Goal: Task Accomplishment & Management: Manage account settings

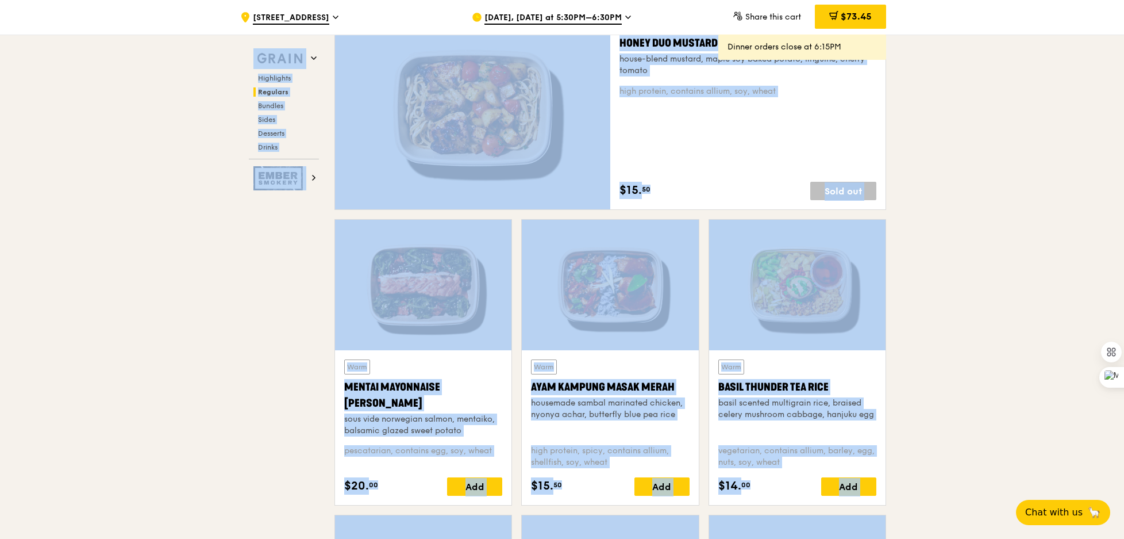
scroll to position [831, 0]
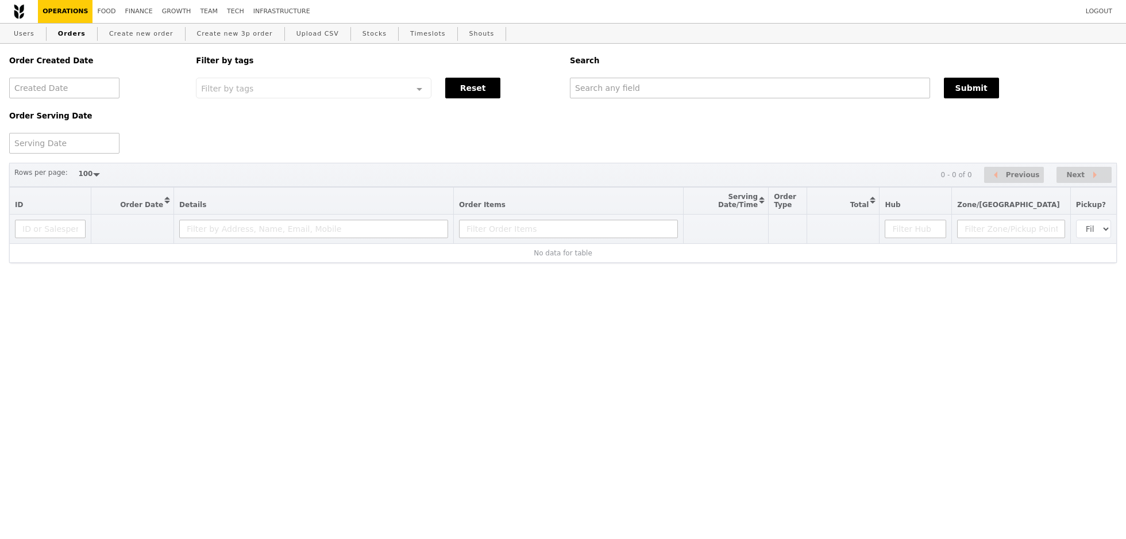
select select "100"
click at [166, 33] on link "Create new order" at bounding box center [142, 34] width 74 height 21
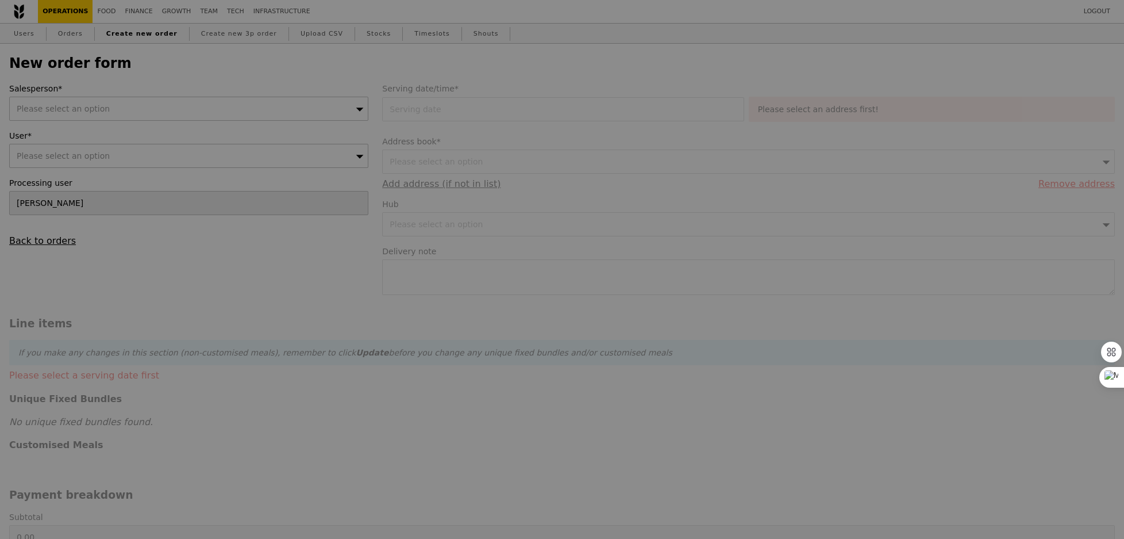
type input "Confirm"
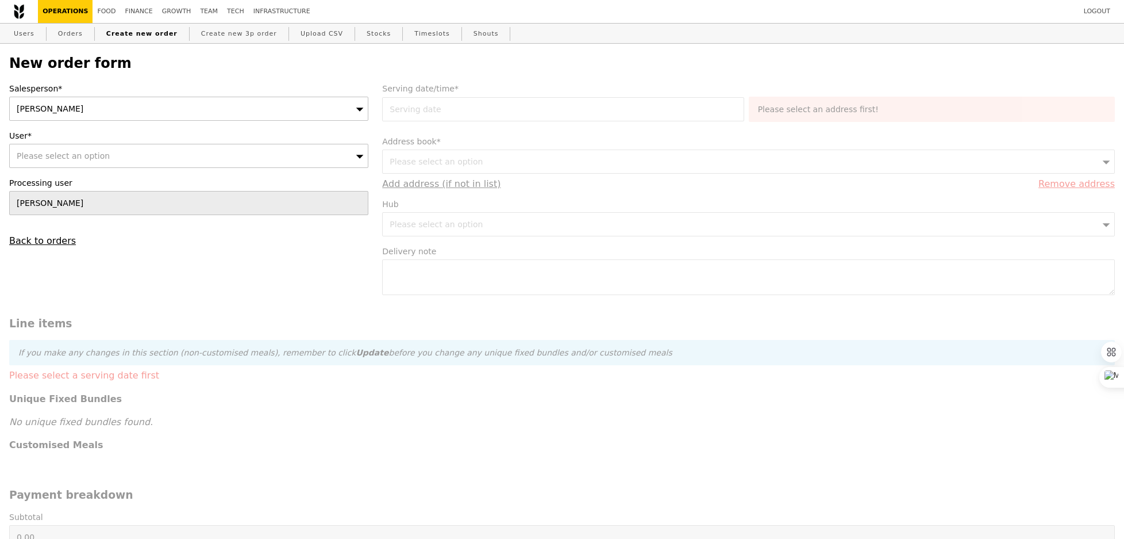
click at [151, 156] on div "Please select an option" at bounding box center [188, 156] width 359 height 24
type input "[EMAIL_ADDRESS][DOMAIN_NAME]"
type input "Confirm"
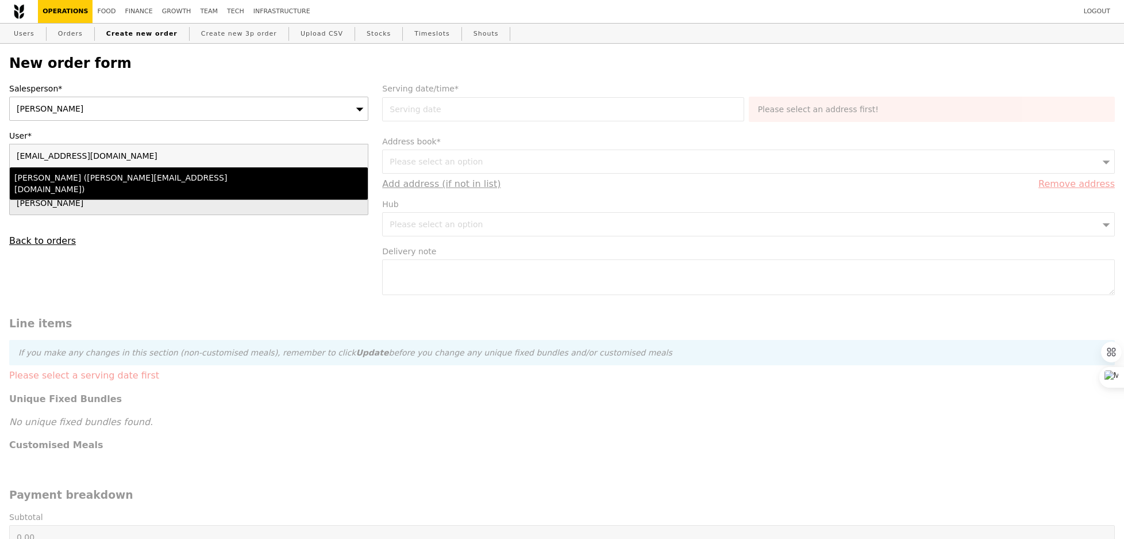
type input "[EMAIL_ADDRESS][DOMAIN_NAME]"
click at [115, 185] on li "[PERSON_NAME] ([PERSON_NAME][EMAIL_ADDRESS][DOMAIN_NAME])" at bounding box center [189, 183] width 358 height 32
type input "Loading..."
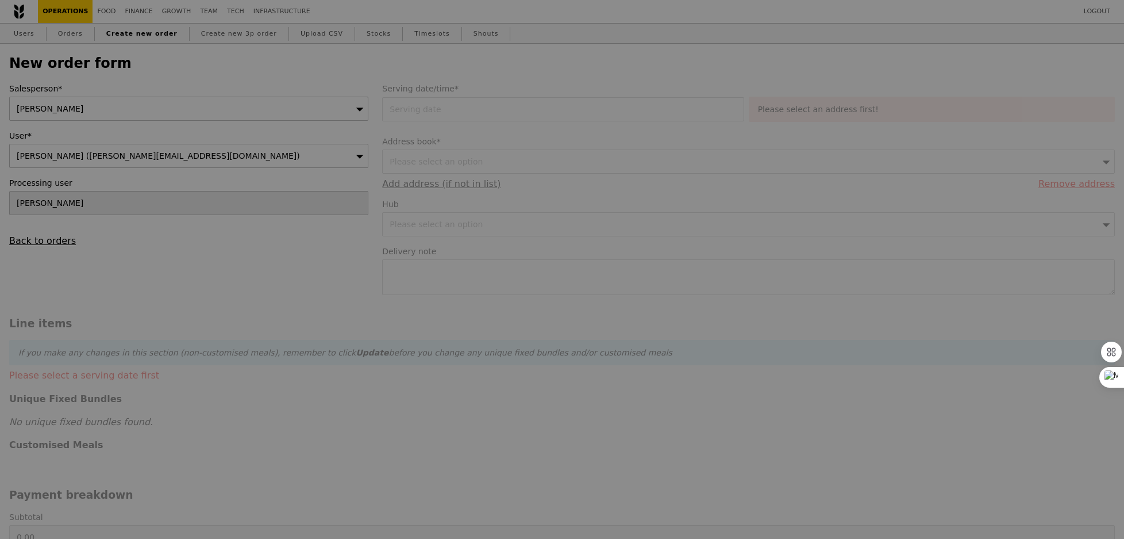
type input "1.79"
type input "1.95"
type input "10.87"
type input "11.85"
type input "13.80"
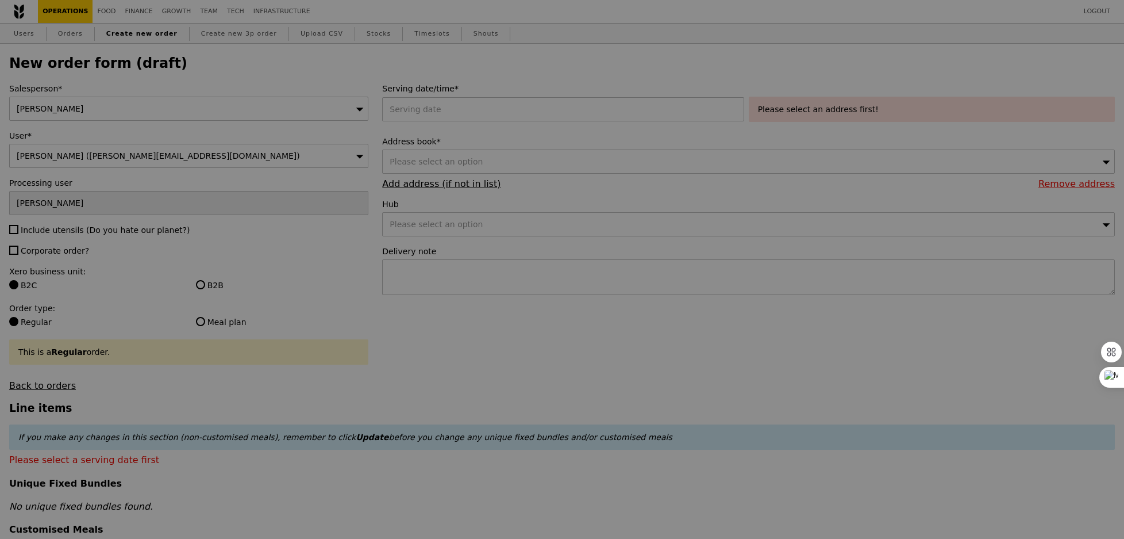
type input "Confirm"
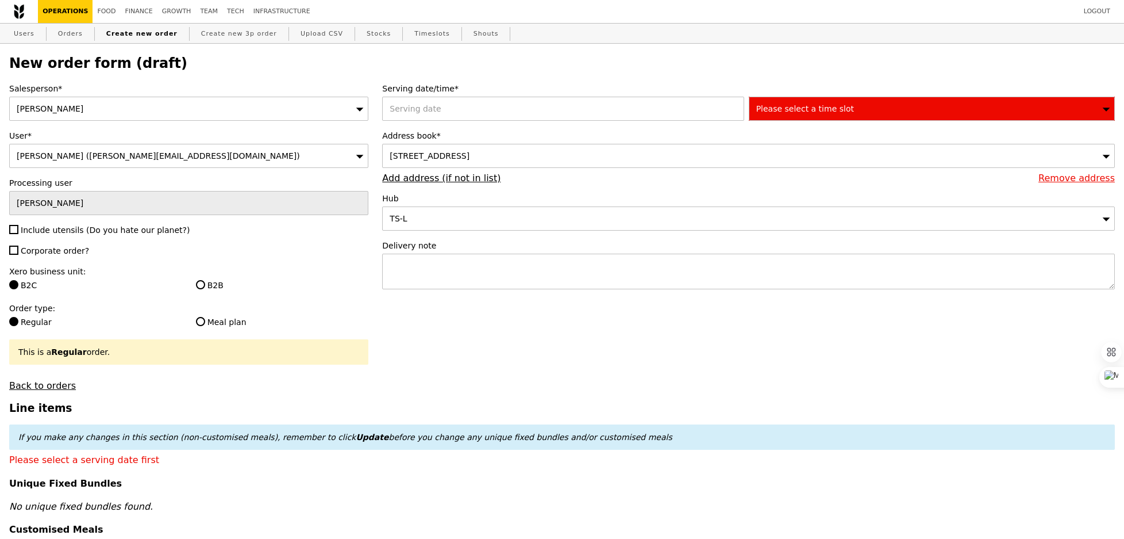
click at [62, 230] on span "Include utensils (Do you hate our planet?)" at bounding box center [105, 229] width 169 height 9
click at [18, 230] on input "Include utensils (Do you hate our planet?)" at bounding box center [13, 229] width 9 height 9
checkbox input "true"
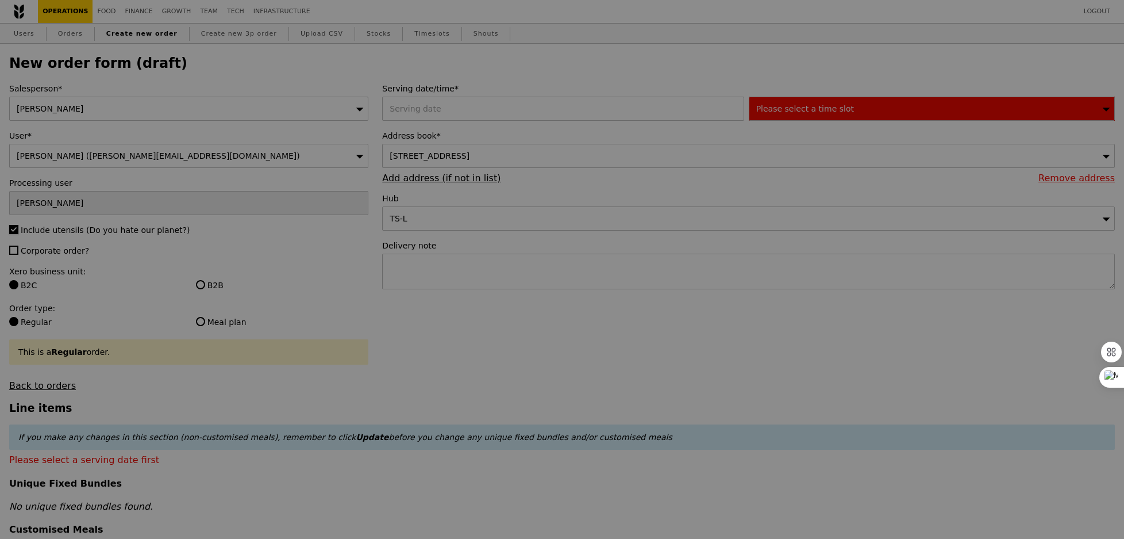
type input "Confirm"
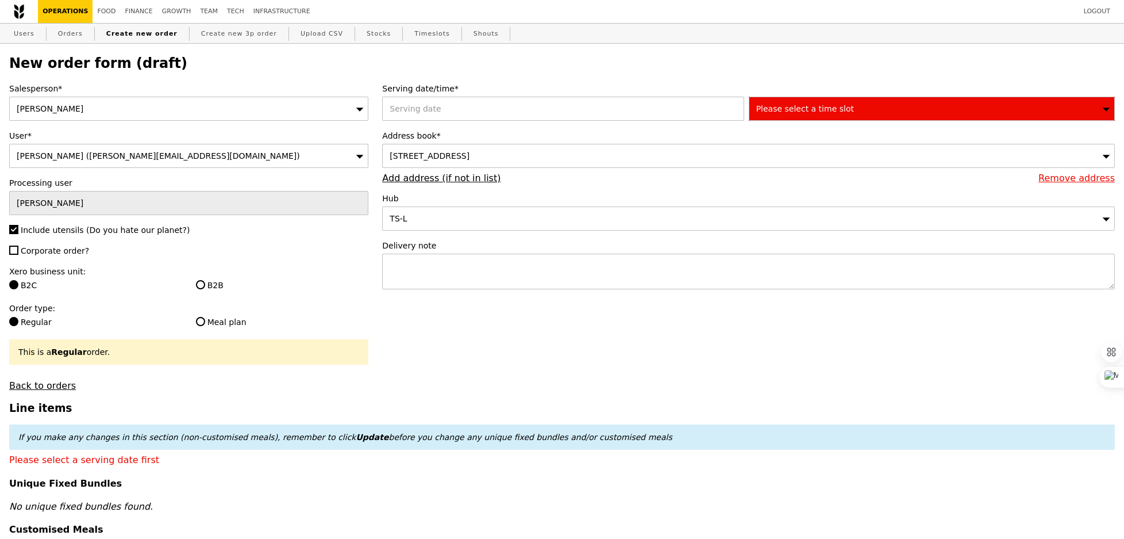
click at [61, 250] on span "Corporate order?" at bounding box center [55, 250] width 68 height 9
click at [18, 250] on input "Corporate order?" at bounding box center [13, 249] width 9 height 9
checkbox input "true"
click at [199, 280] on input "B2B" at bounding box center [200, 284] width 9 height 9
radio input "true"
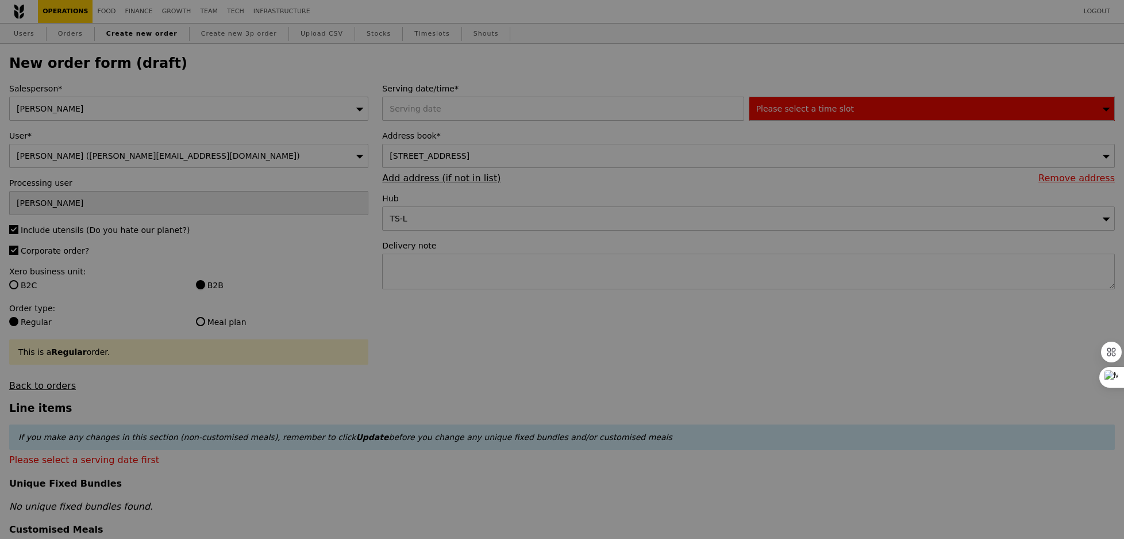
type input "Confirm"
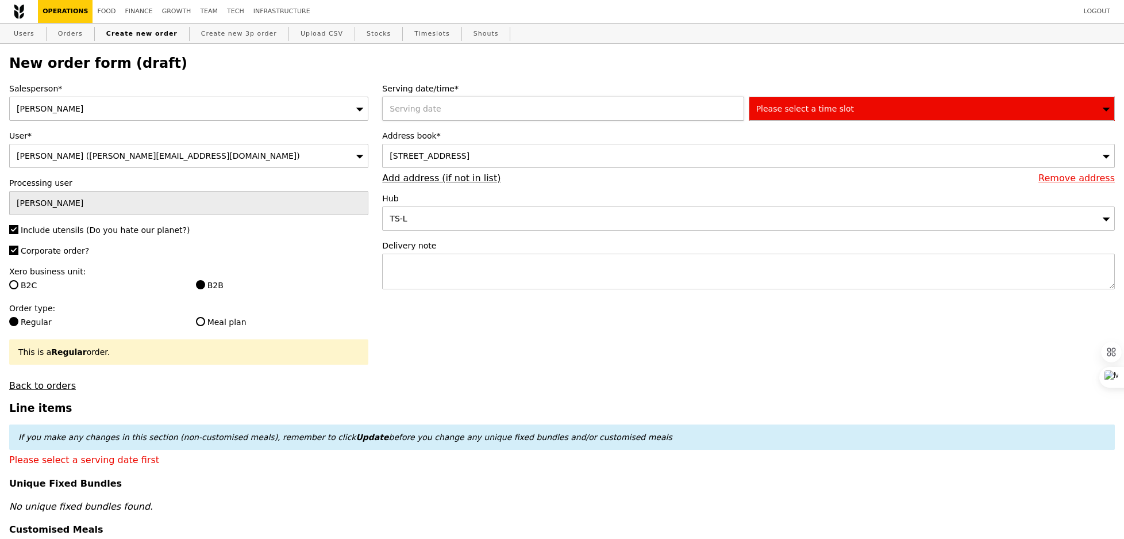
click at [469, 106] on div at bounding box center [565, 109] width 366 height 24
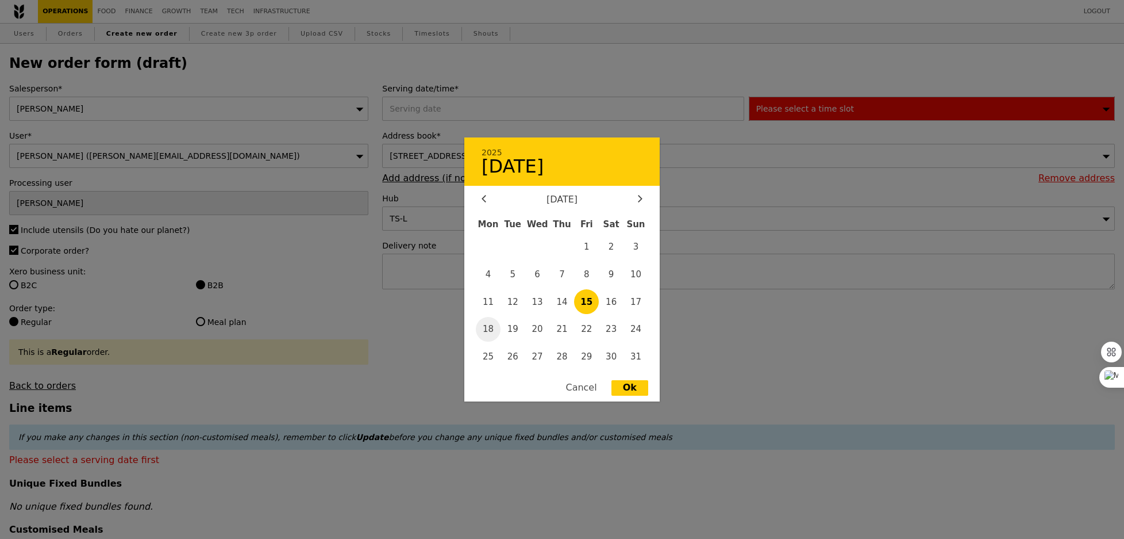
click at [491, 328] on span "18" at bounding box center [488, 329] width 25 height 25
type input "[DATE]"
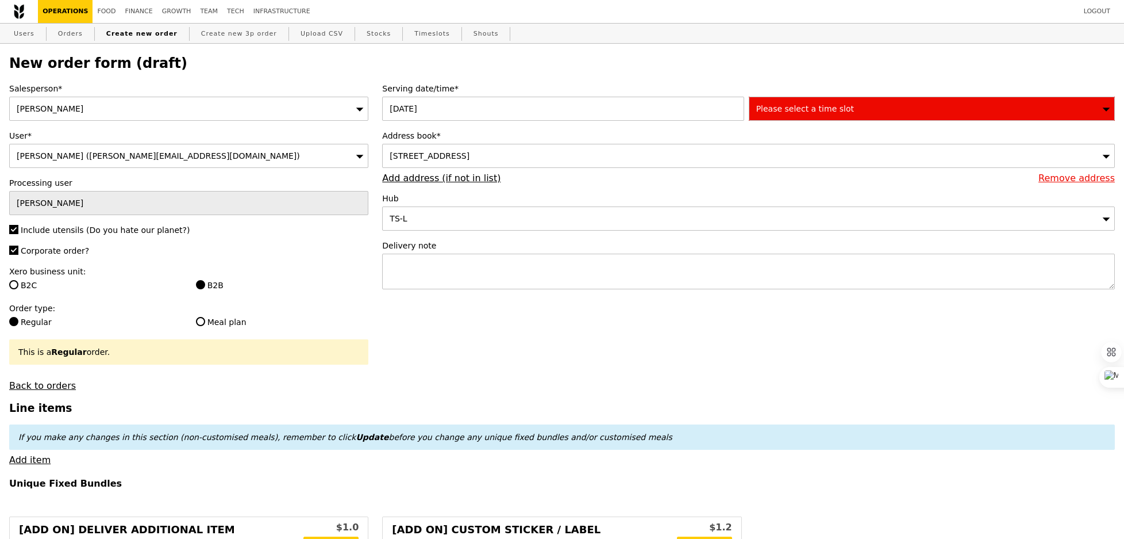
click at [789, 114] on div "Please select a time slot" at bounding box center [932, 109] width 366 height 24
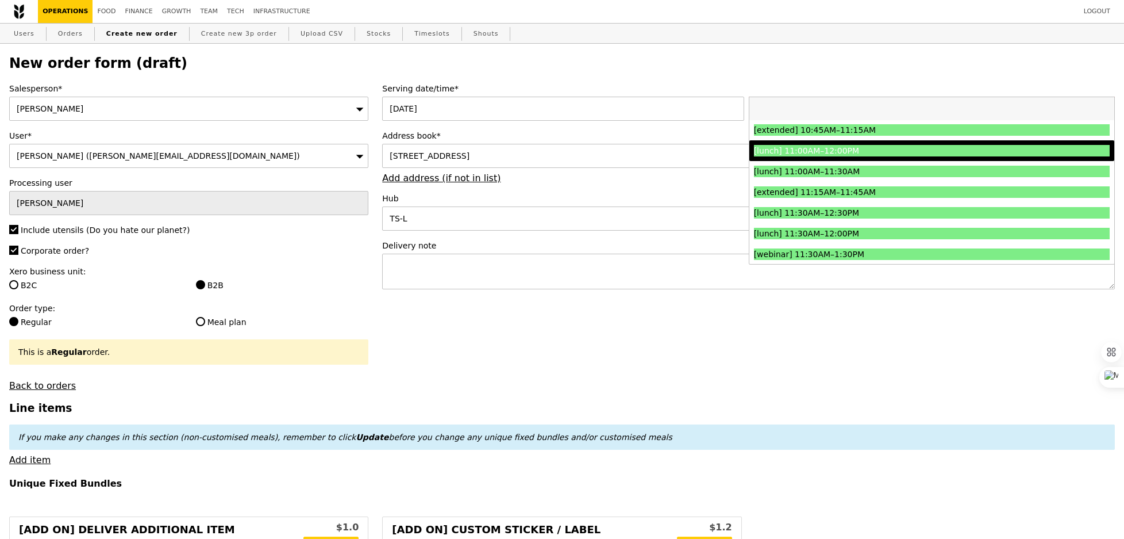
scroll to position [344, 0]
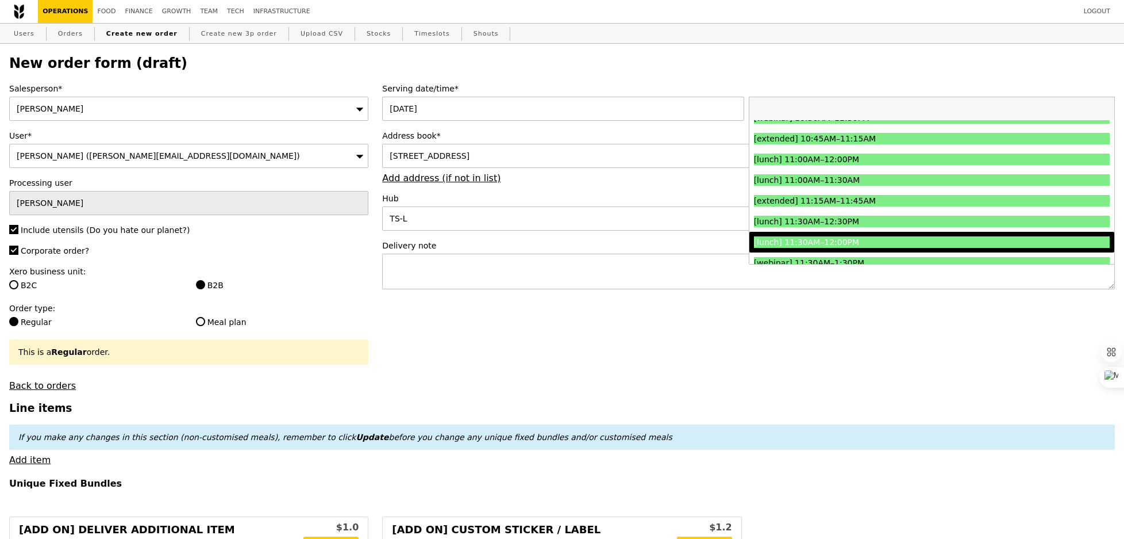
click at [836, 242] on div "[lunch] 11:30AM–12:00PM" at bounding box center [887, 241] width 267 height 11
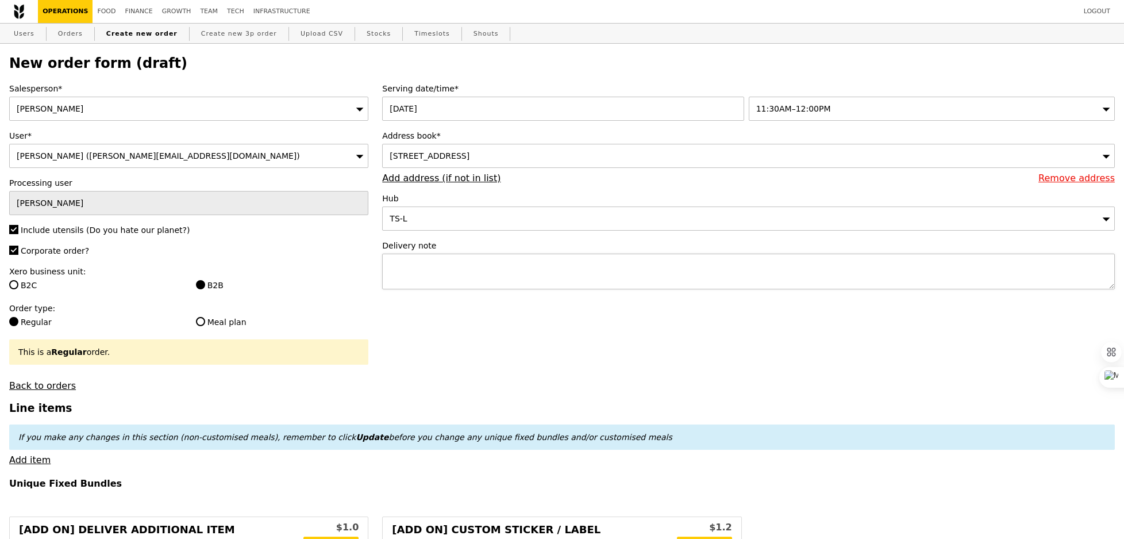
type input "Confirm"
click at [480, 279] on textarea at bounding box center [748, 271] width 733 height 36
click at [515, 269] on textarea at bounding box center [748, 271] width 733 height 36
click at [521, 279] on textarea at bounding box center [748, 271] width 733 height 36
click at [472, 148] on div "[STREET_ADDRESS]" at bounding box center [748, 156] width 733 height 24
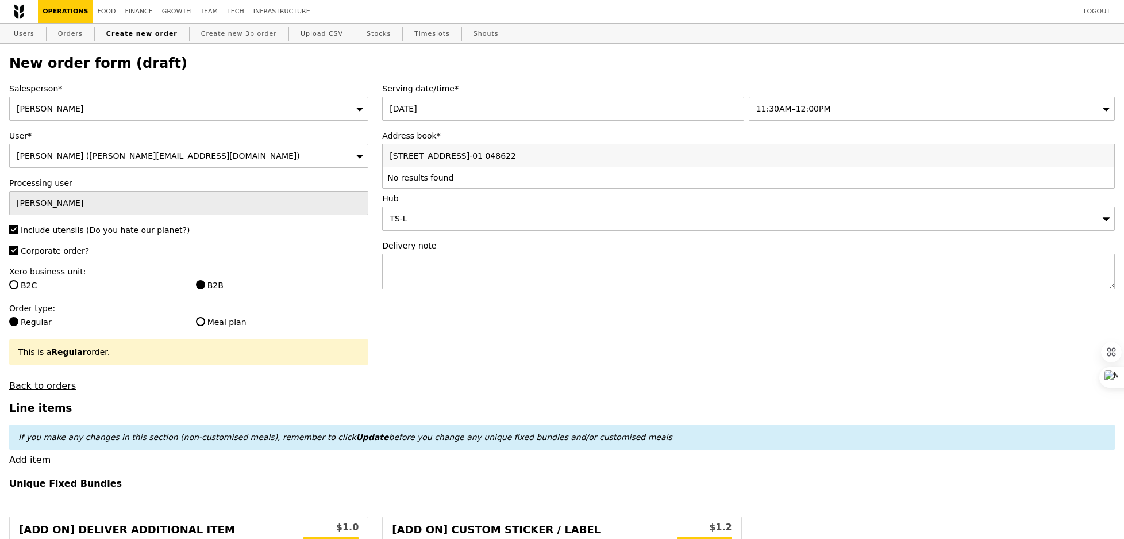
click at [462, 170] on li "No results found" at bounding box center [749, 177] width 732 height 21
click at [411, 170] on li "No results found" at bounding box center [749, 177] width 732 height 21
click at [417, 147] on input "[STREET_ADDRESS]-01 048622" at bounding box center [749, 155] width 732 height 23
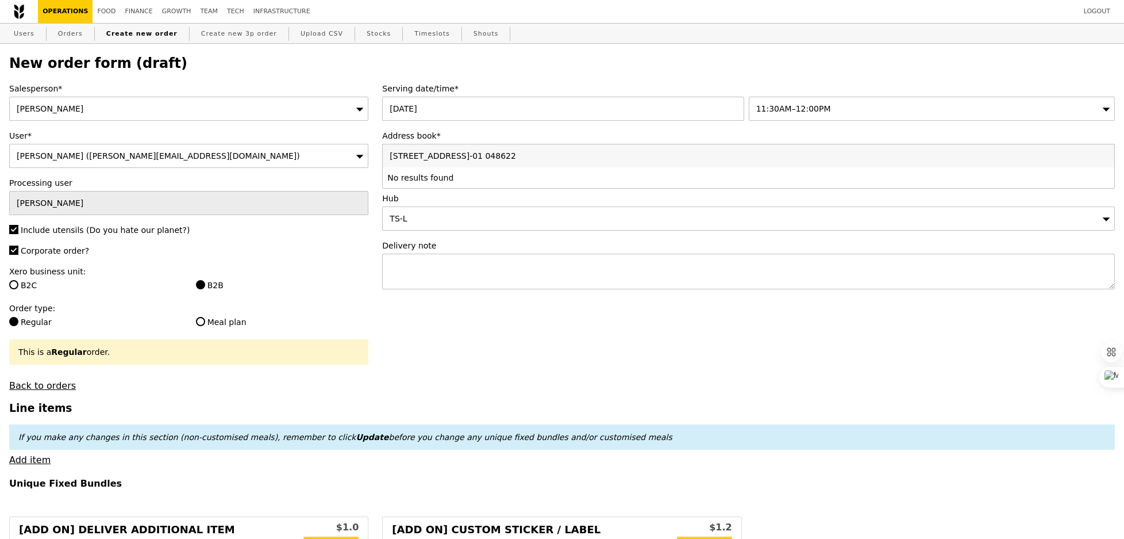
paste input "search"
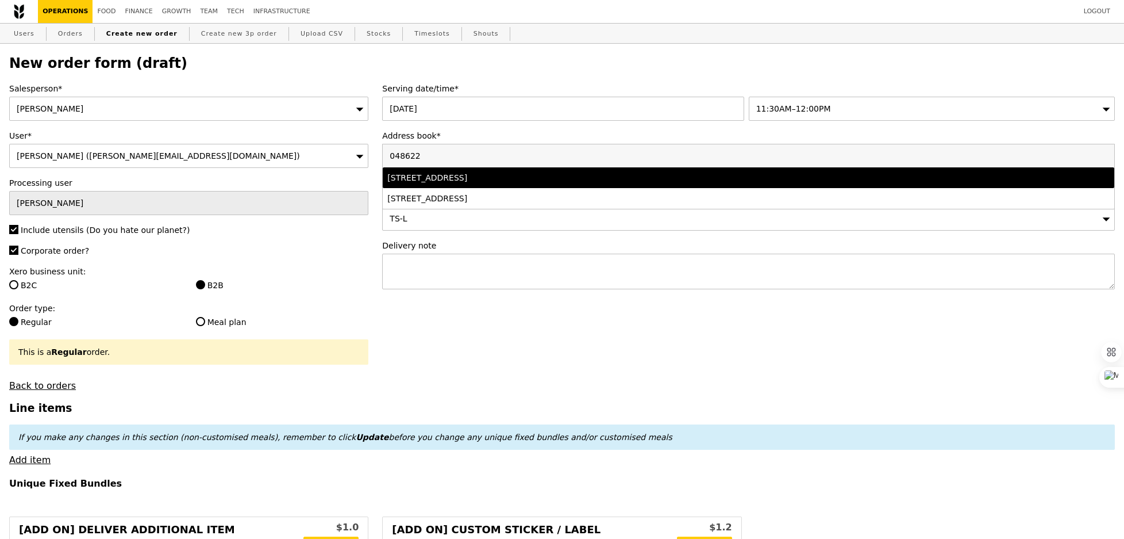
type input "048622"
click at [439, 176] on div "[STREET_ADDRESS]" at bounding box center [657, 177] width 541 height 11
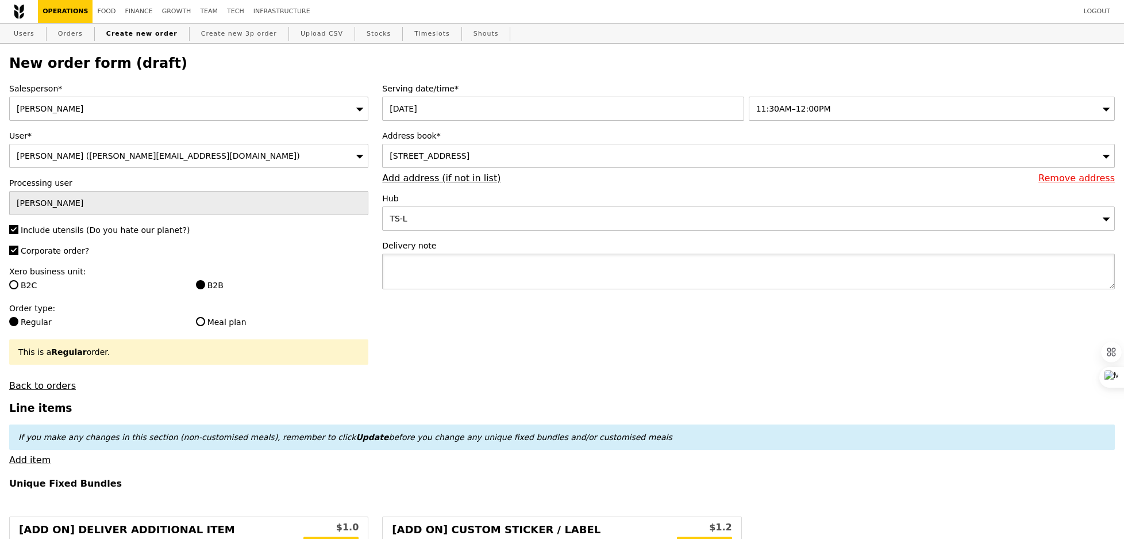
click at [456, 269] on textarea at bounding box center [748, 271] width 733 height 36
click at [811, 117] on div "11:30AM–12:00PM" at bounding box center [932, 109] width 366 height 24
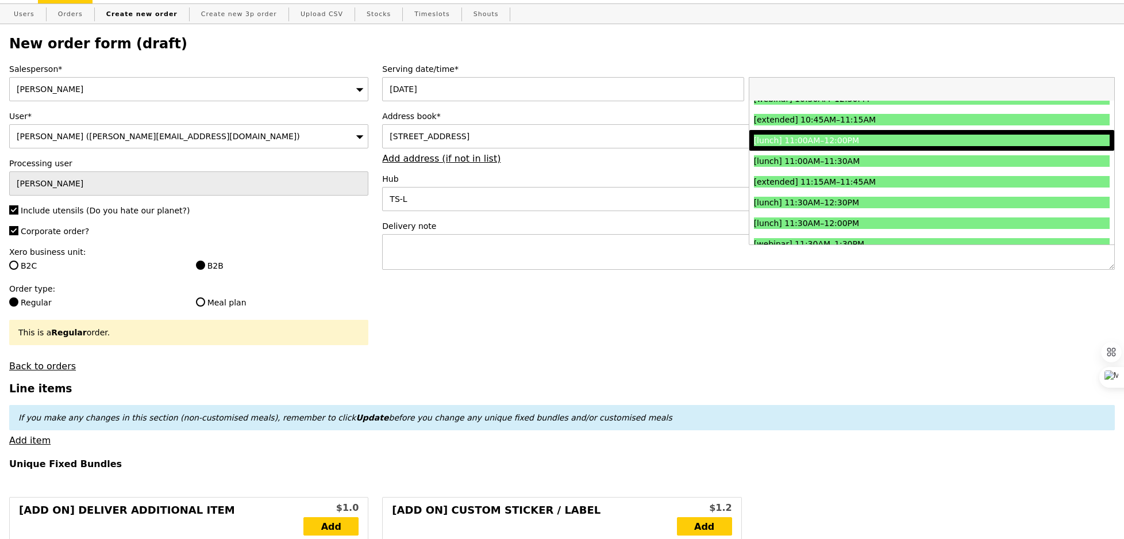
scroll to position [345, 0]
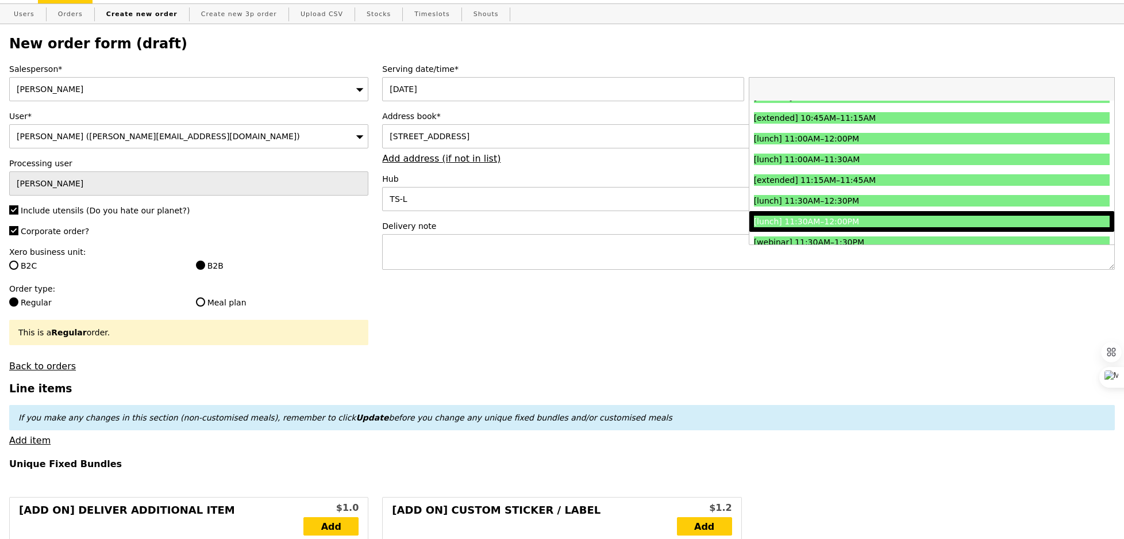
drag, startPoint x: 855, startPoint y: 226, endPoint x: 823, endPoint y: 226, distance: 32.2
click at [855, 226] on div "[lunch] 11:30AM–12:00PM" at bounding box center [887, 221] width 267 height 11
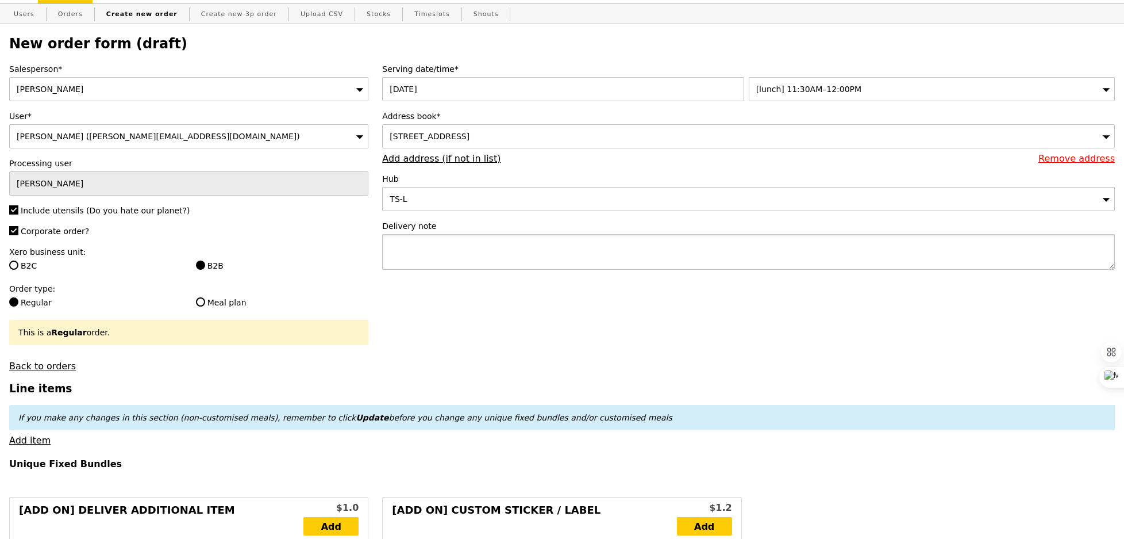
type input "Confirm"
click at [536, 255] on textarea at bounding box center [748, 252] width 733 height 36
type textarea "Please deliver to"
type input "Confirm"
paste textarea "30 Raffles Place #19-01 048622"
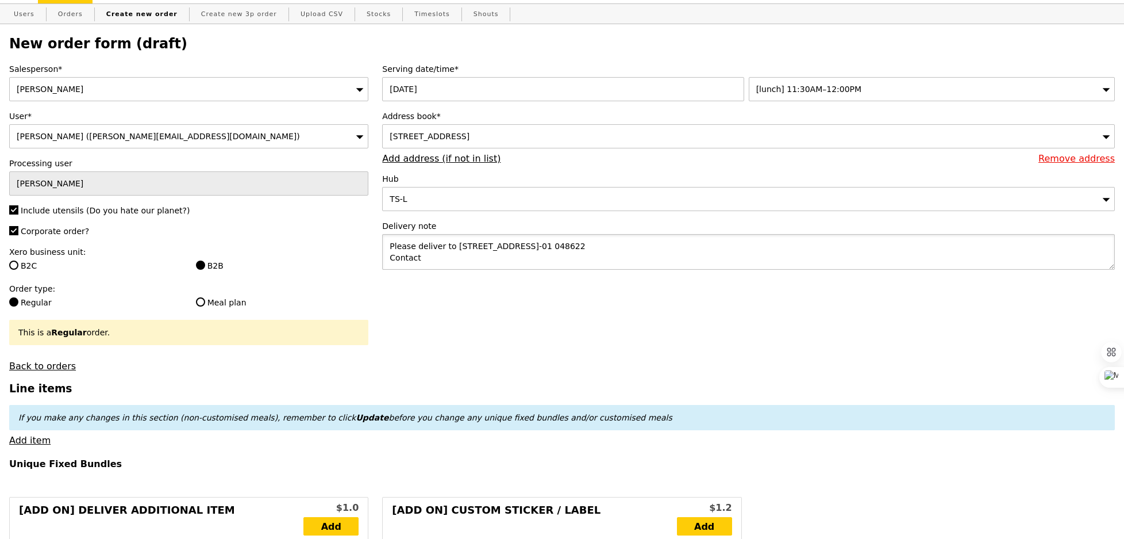
type textarea "Please deliver to 30 Raffles Place #19-01 048622 Contact"
type input "Confirm"
paste textarea "90218115"
type textarea "Please deliver to 30 Raffles Place #19-01 048622 Contact host at: 90218115 or"
type input "Confirm"
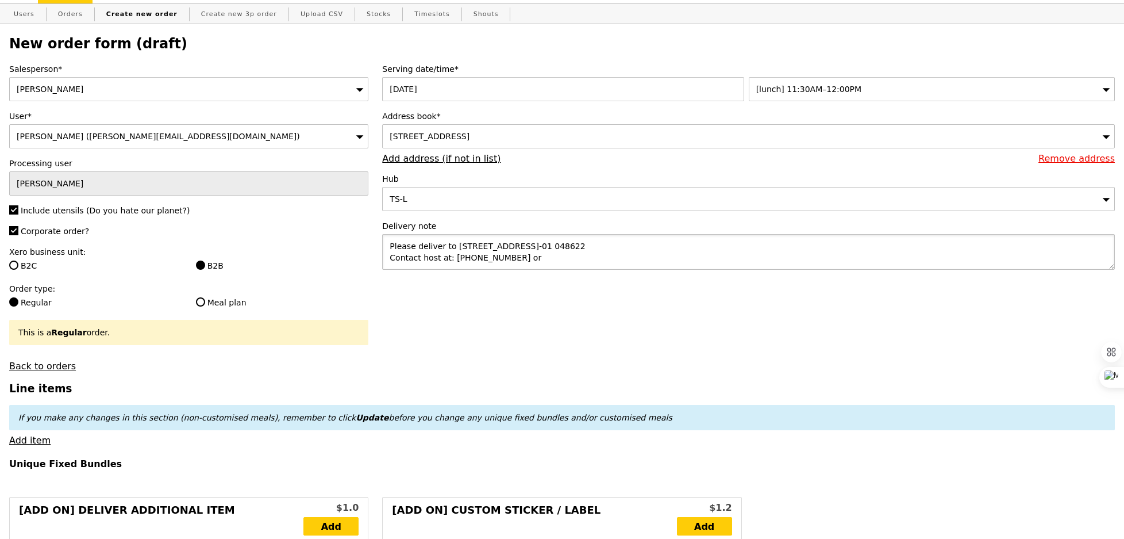
paste textarea "90273127"
type textarea "Please deliver to 30 Raffles Place #19-01 048622 Contact host at: 90218115 or 9…"
type input "Confirm"
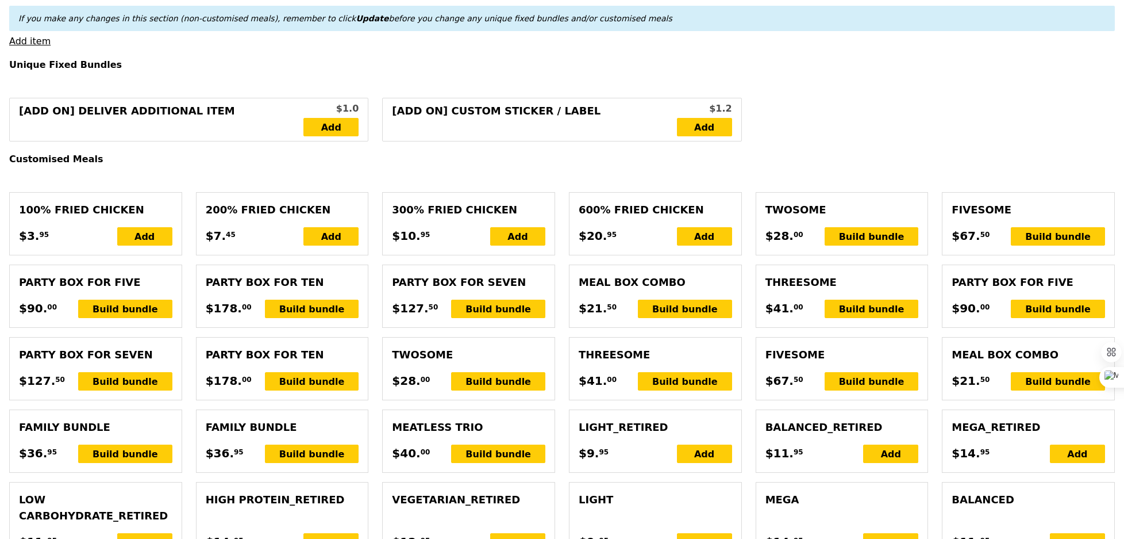
scroll to position [383, 0]
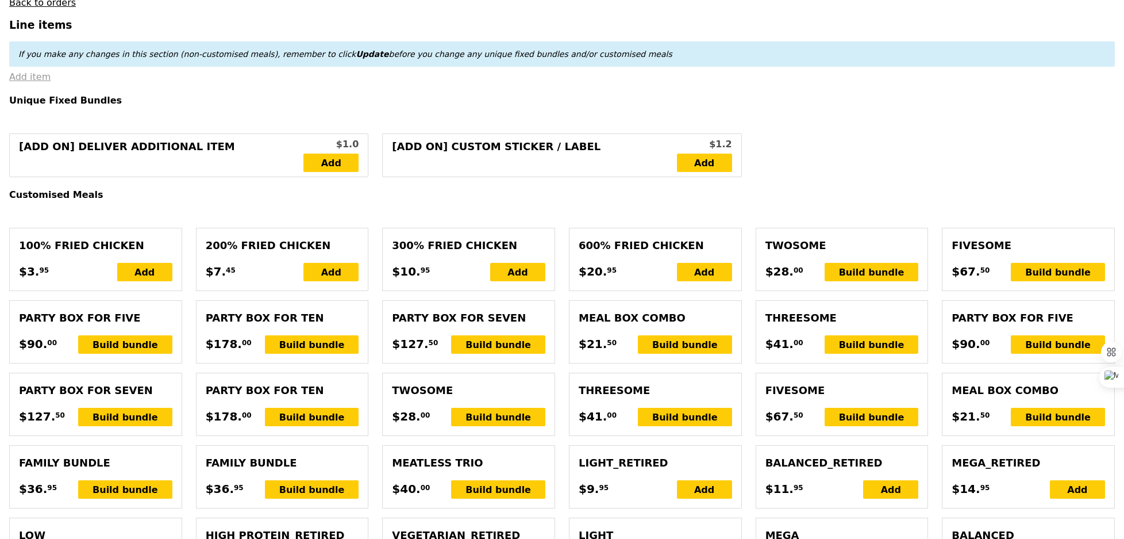
click at [44, 76] on link "Add item" at bounding box center [29, 76] width 41 height 11
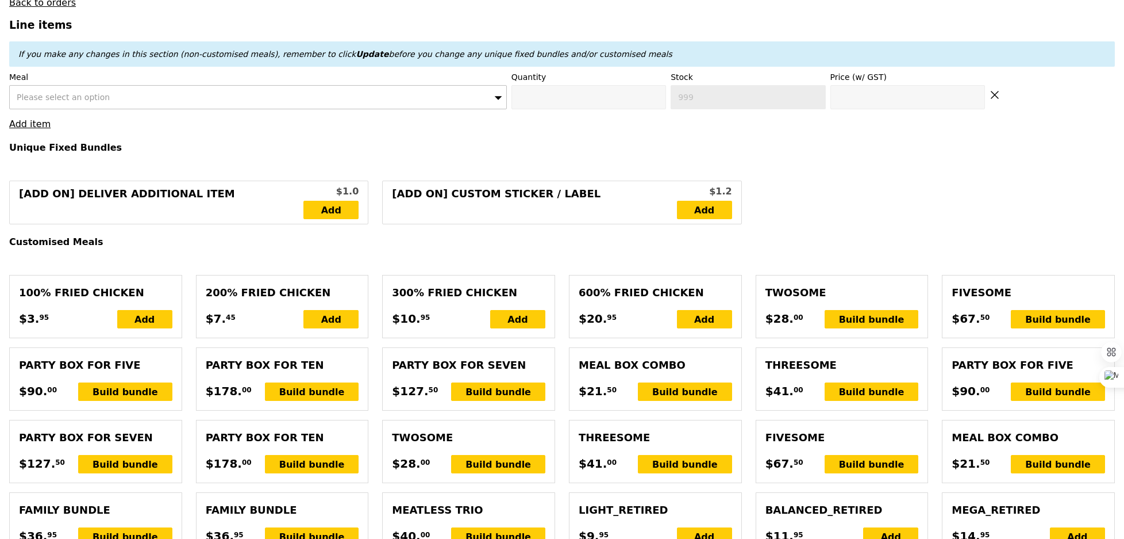
click at [74, 96] on span "Please select an option" at bounding box center [63, 97] width 93 height 9
type input "mentai"
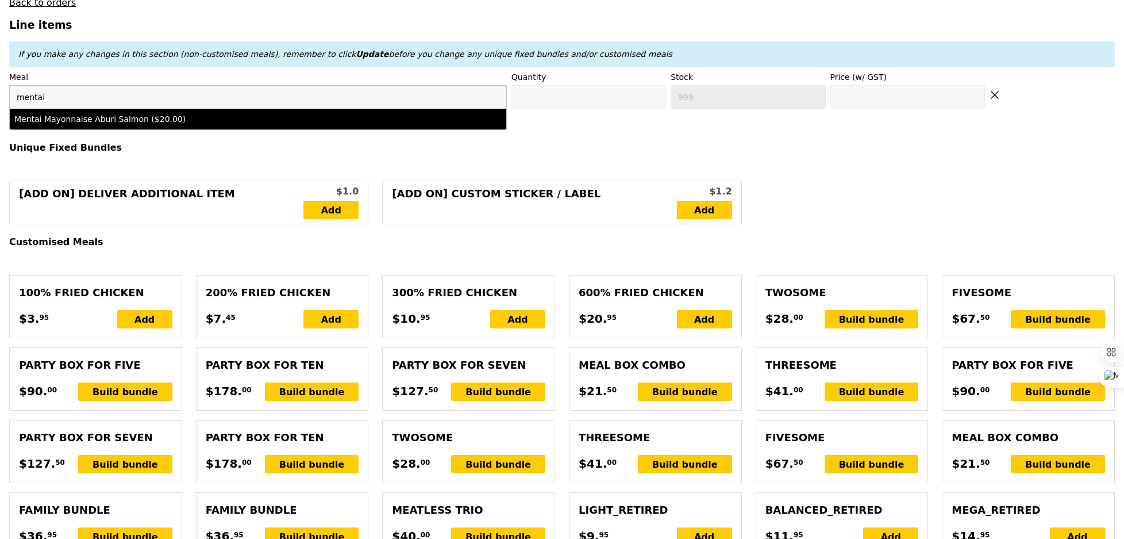
click at [96, 112] on li "Mentai Mayonnaise Aburi Salmon ($20.00)" at bounding box center [258, 119] width 497 height 21
type input "Confirm anyway"
type input "0"
type input "488"
type input "20.0"
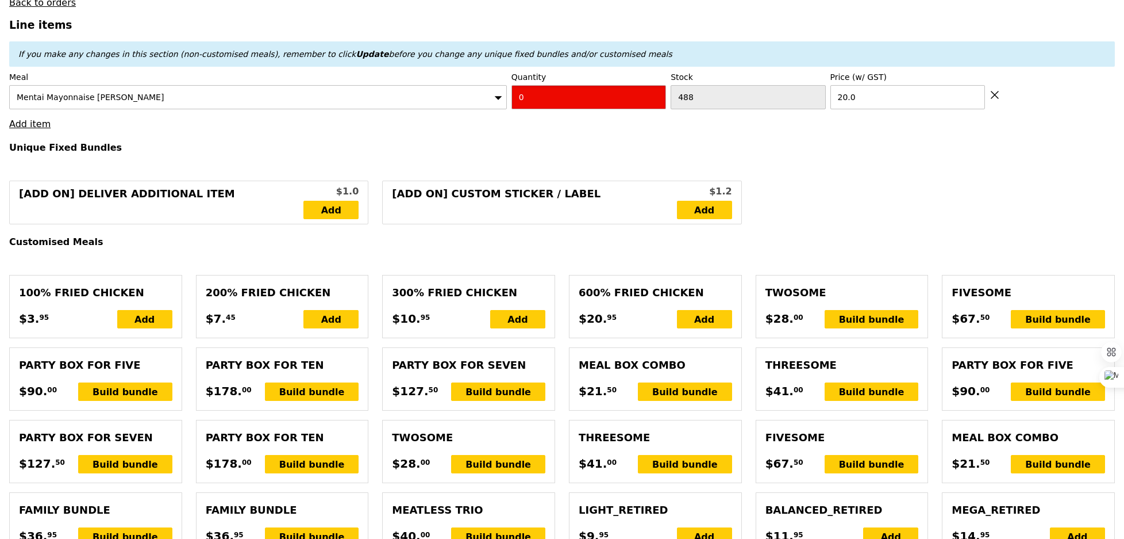
type input "Confirm"
type input "20"
type input "Loading..."
click at [32, 122] on link "Add item" at bounding box center [29, 123] width 41 height 11
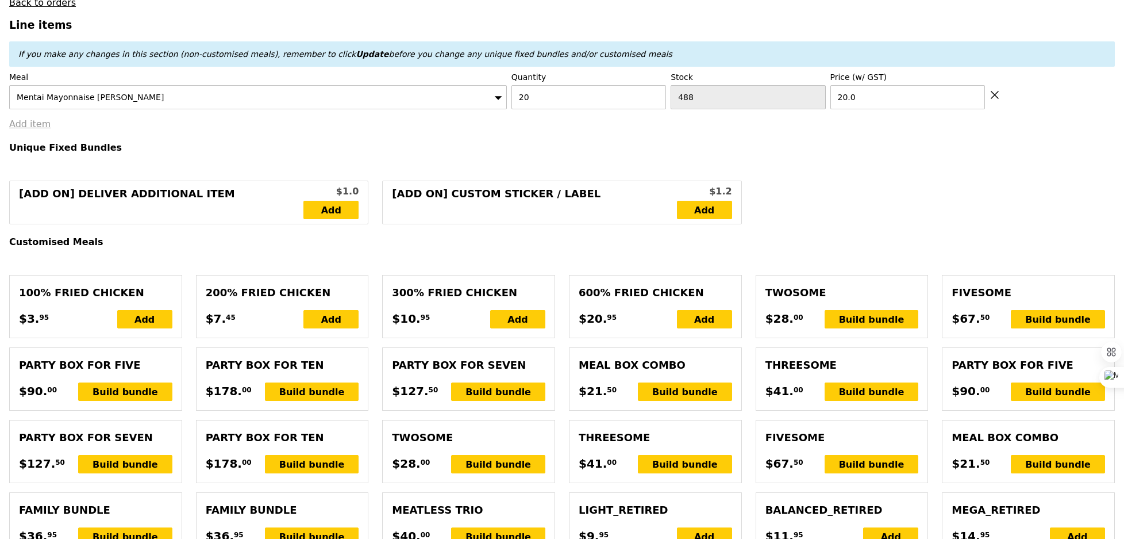
type input "400.00"
type input "3.62"
type input "3.95"
type input "405.90"
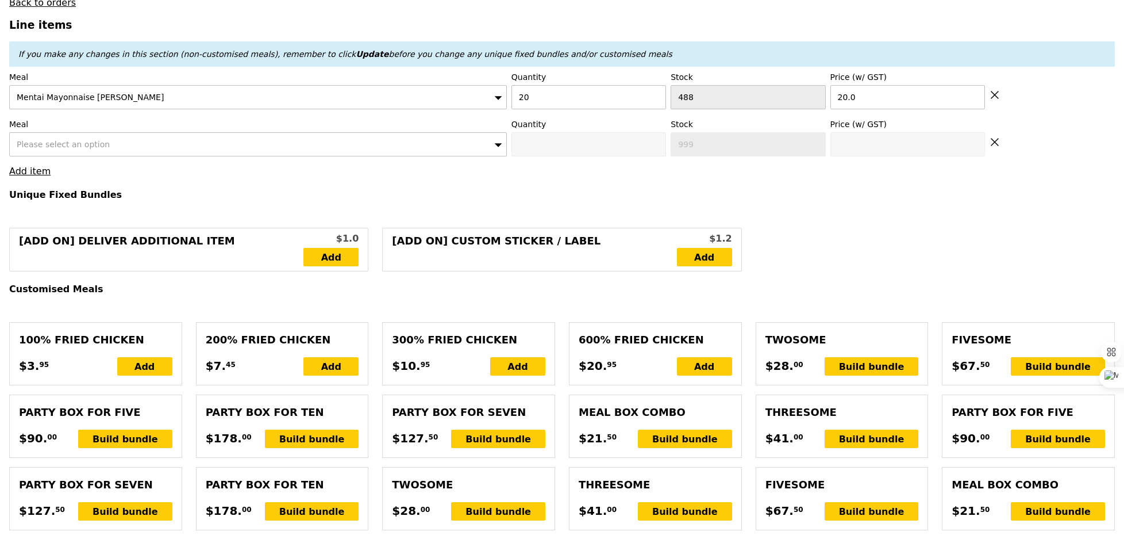
click at [49, 130] on div "Meal Please select an option" at bounding box center [258, 137] width 498 height 38
type input "Confirm"
click at [50, 146] on span "Please select an option" at bounding box center [63, 144] width 93 height 9
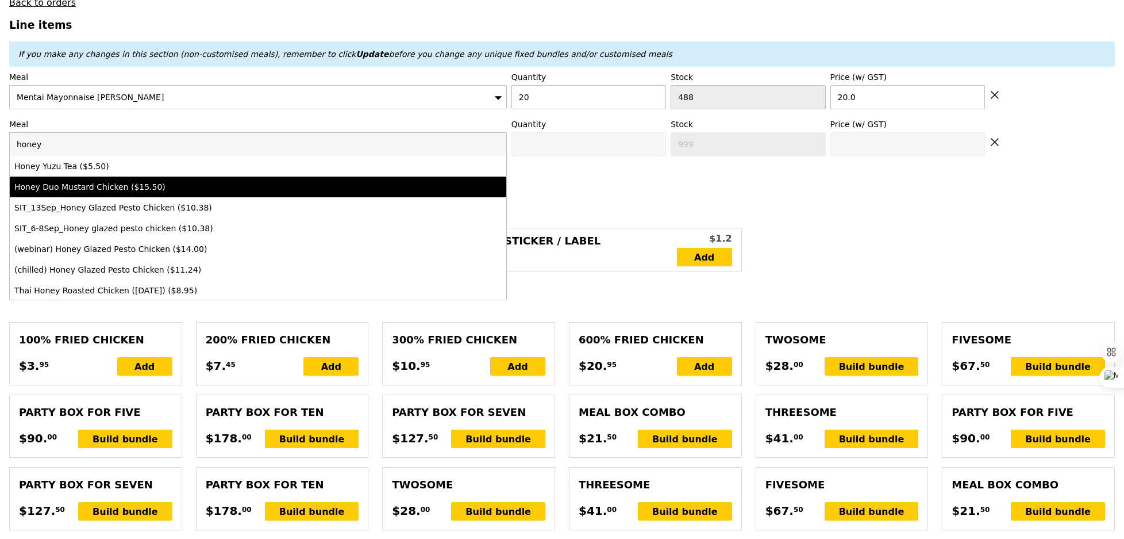
type input "honey"
click at [241, 186] on div "Honey Duo Mustard Chicken ($15.50)" at bounding box center [197, 186] width 366 height 11
type input "Confirm anyway"
type input "0"
type input "476"
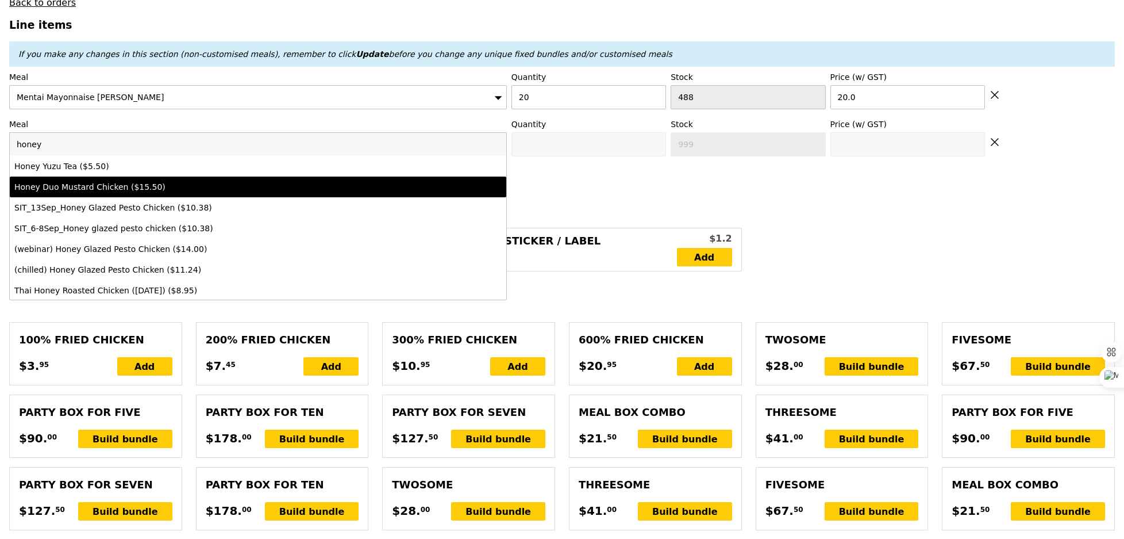
type input "15.5"
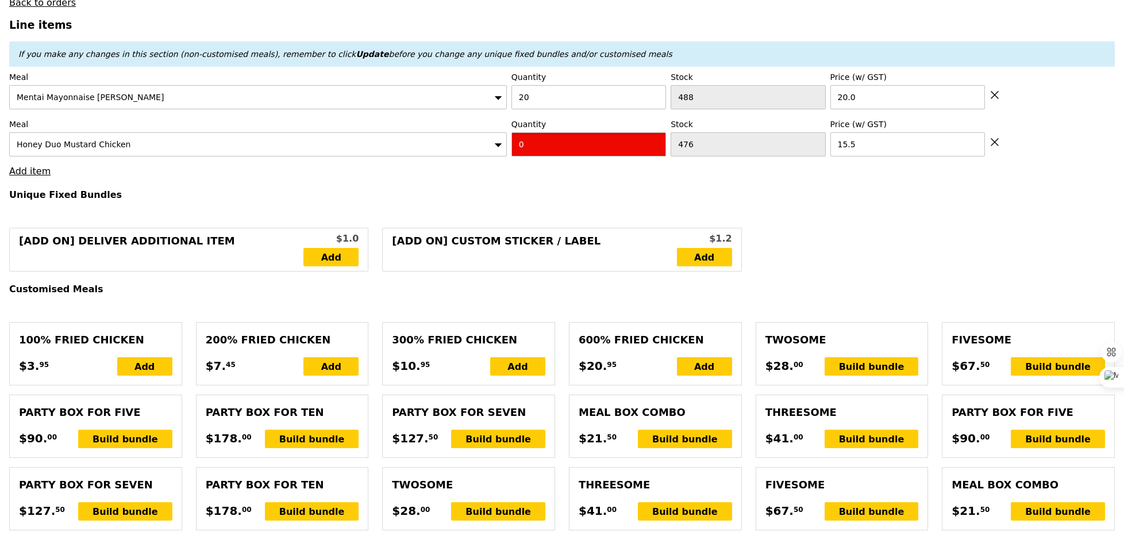
type input "Confirm"
type input "30"
click at [23, 175] on link "Add item" at bounding box center [29, 171] width 41 height 11
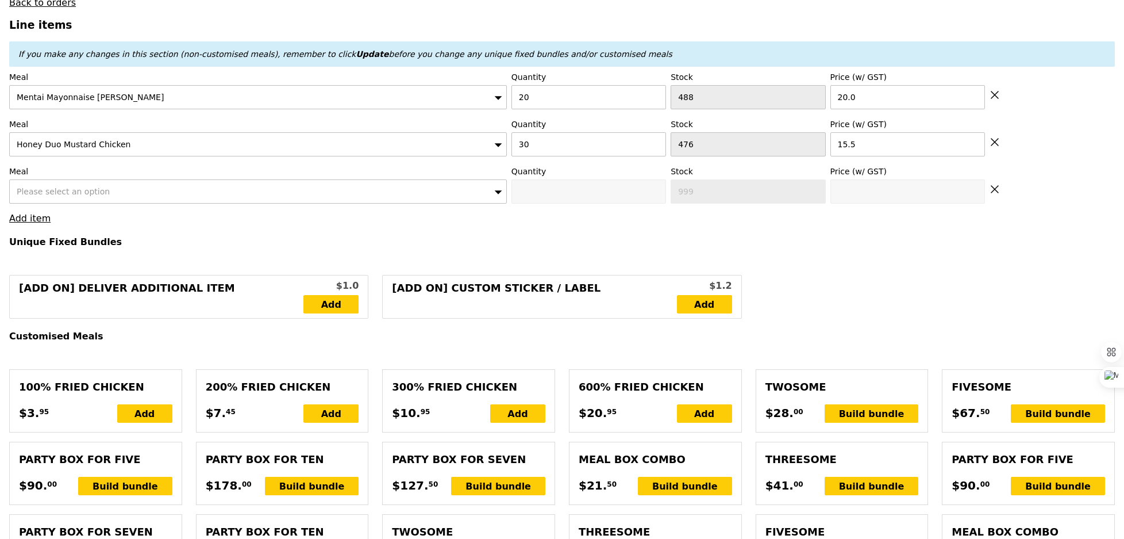
click at [47, 192] on span "Please select an option" at bounding box center [63, 191] width 93 height 9
type input "Loading..."
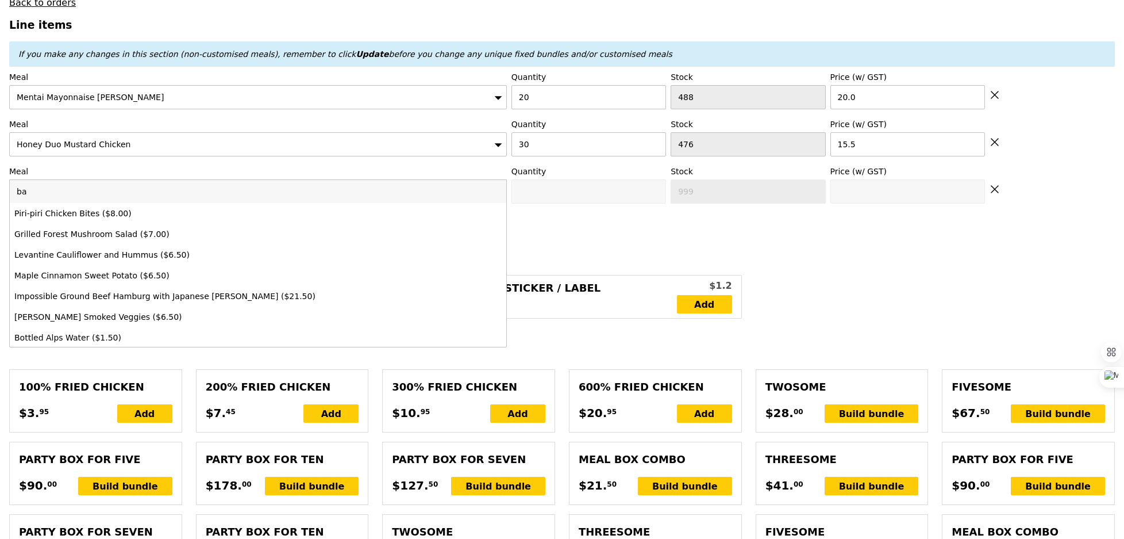
type input "bas"
type input "865.00"
type input "870.90"
type input "basil"
type input "Confirm"
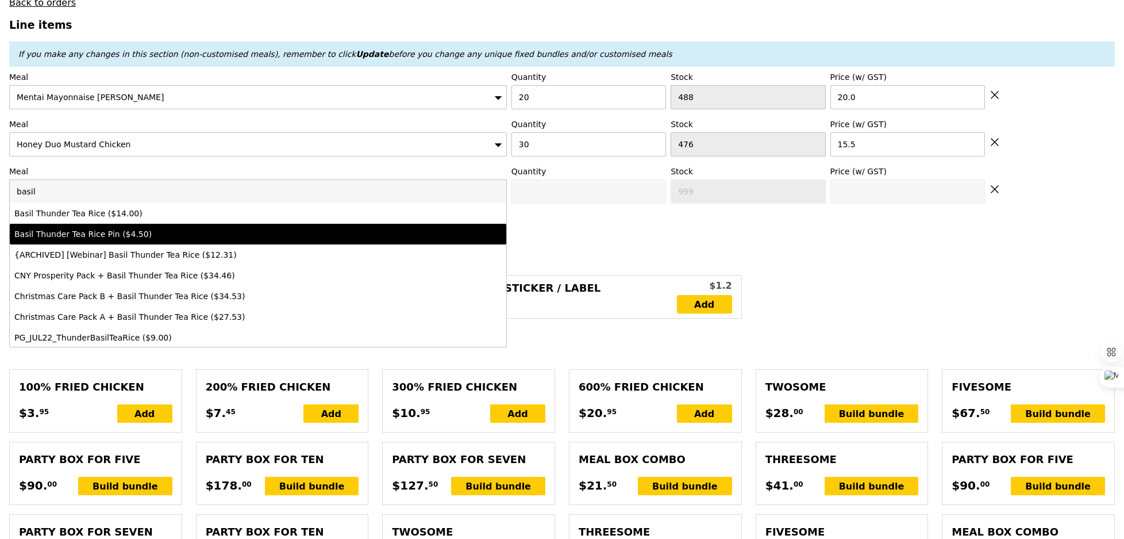
type input "basil"
click at [114, 224] on li "Basil Thunder Tea Rice Pin ($4.50)" at bounding box center [258, 234] width 497 height 21
type input "Confirm anyway"
type input "0"
type input "500"
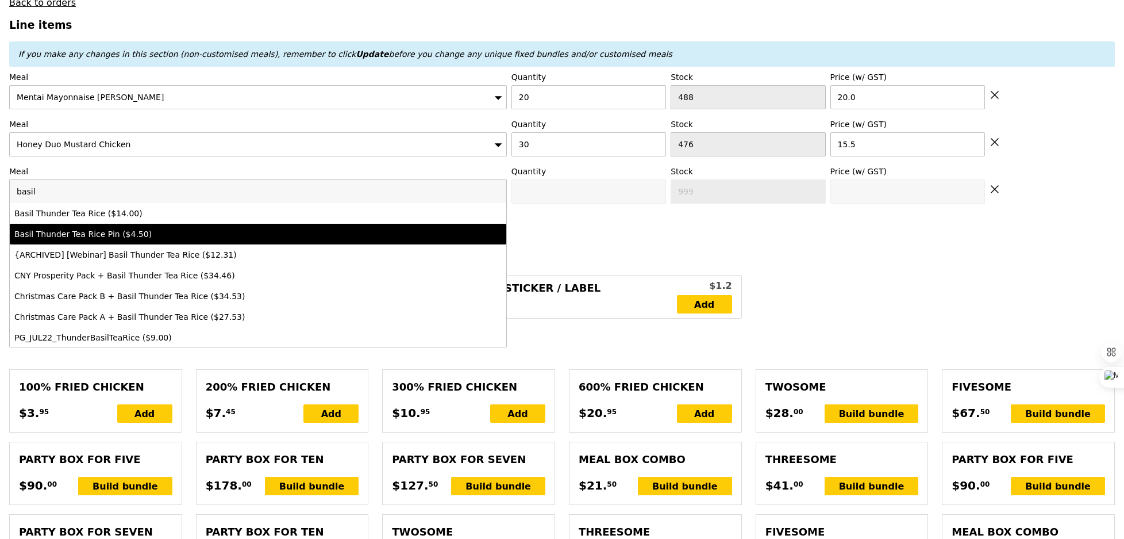
type input "4.5"
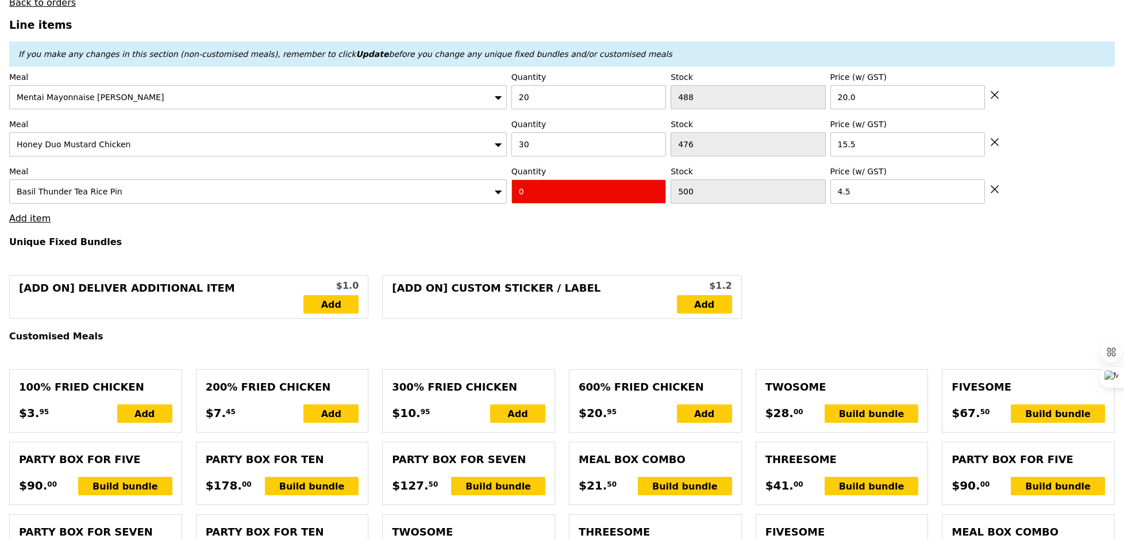
click at [277, 187] on div "Basil Thunder Tea Rice Pin" at bounding box center [258, 191] width 498 height 24
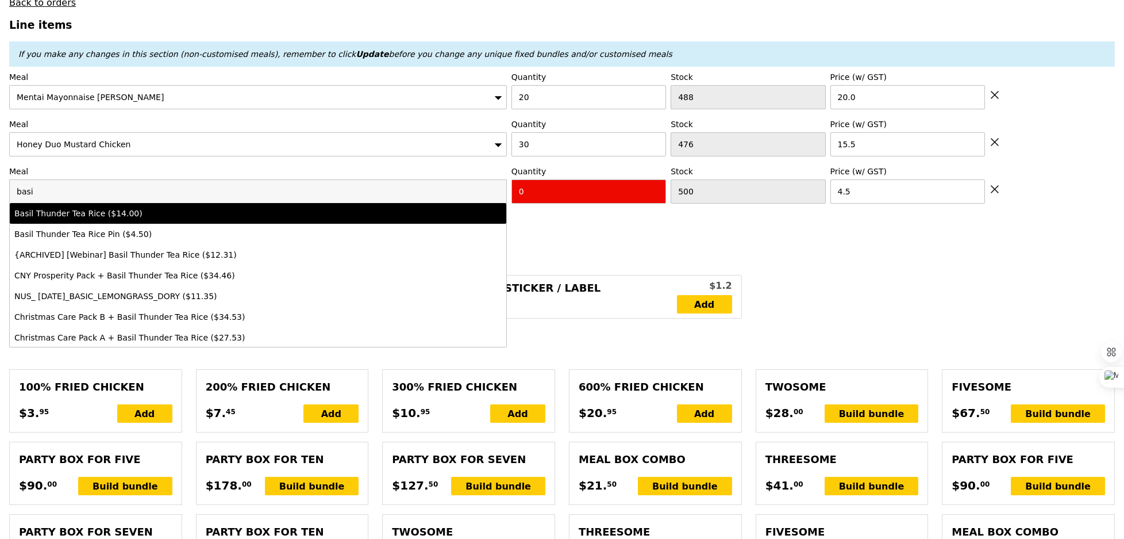
type input "basi"
click at [186, 213] on div "Basil Thunder Tea Rice ($14.00)" at bounding box center [197, 212] width 366 height 11
type input "Confirm anyway"
type input "498"
type input "14.0"
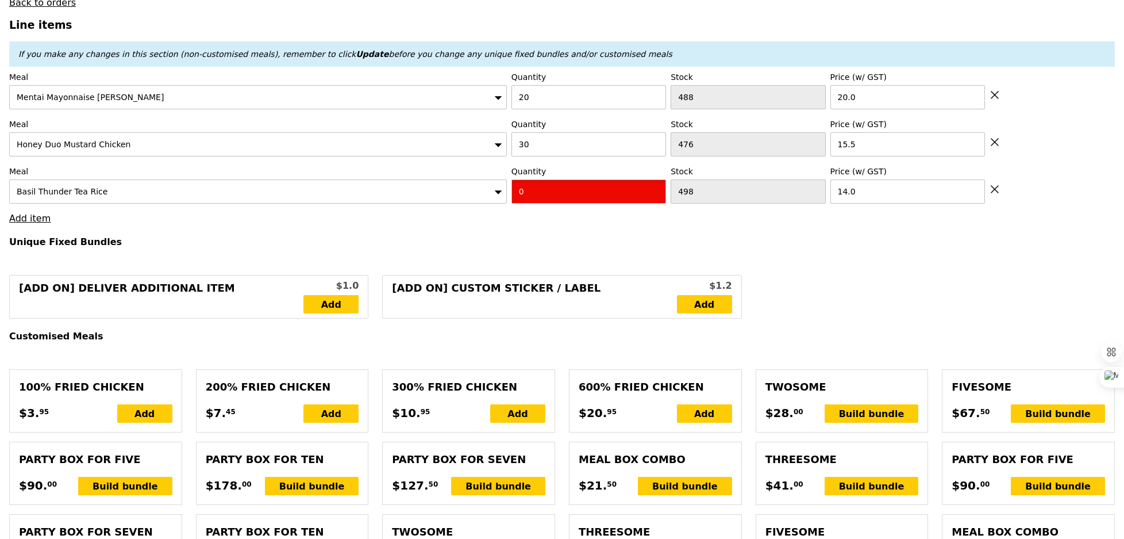
type input "Confirm"
type input "10"
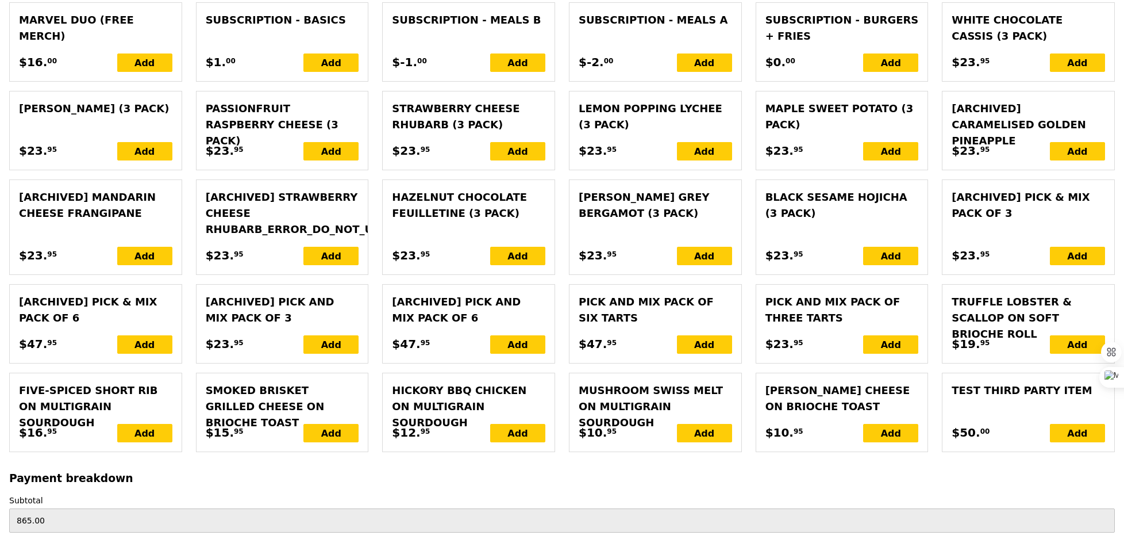
scroll to position [2566, 0]
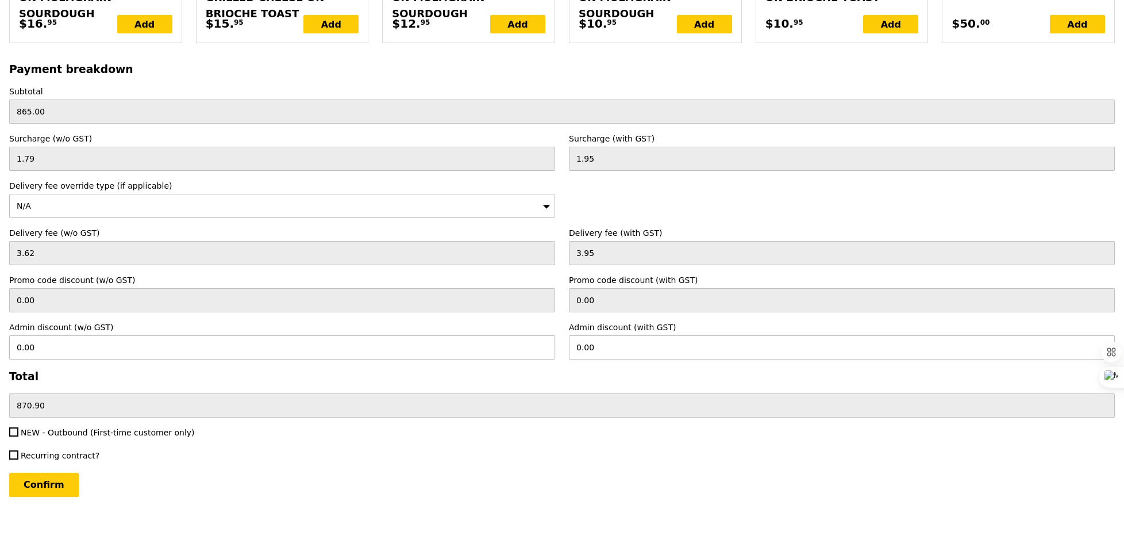
type input "Loading..."
type input "1005.00"
type input "1010.90"
type input "Confirm"
click at [52, 428] on span "NEW - Outbound (First-time customer only)" at bounding box center [108, 432] width 174 height 9
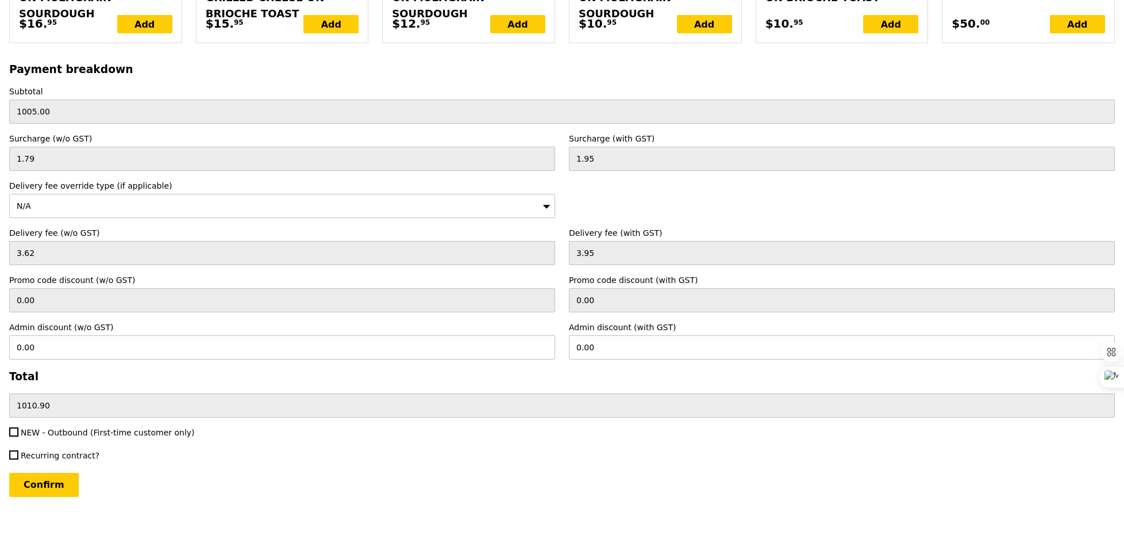
click at [18, 427] on input "NEW - Outbound (First-time customer only)" at bounding box center [13, 431] width 9 height 9
checkbox input "true"
click at [77, 180] on label "Delivery fee override type (if applicable)" at bounding box center [282, 185] width 546 height 11
click at [71, 194] on div "N/A" at bounding box center [282, 206] width 546 height 24
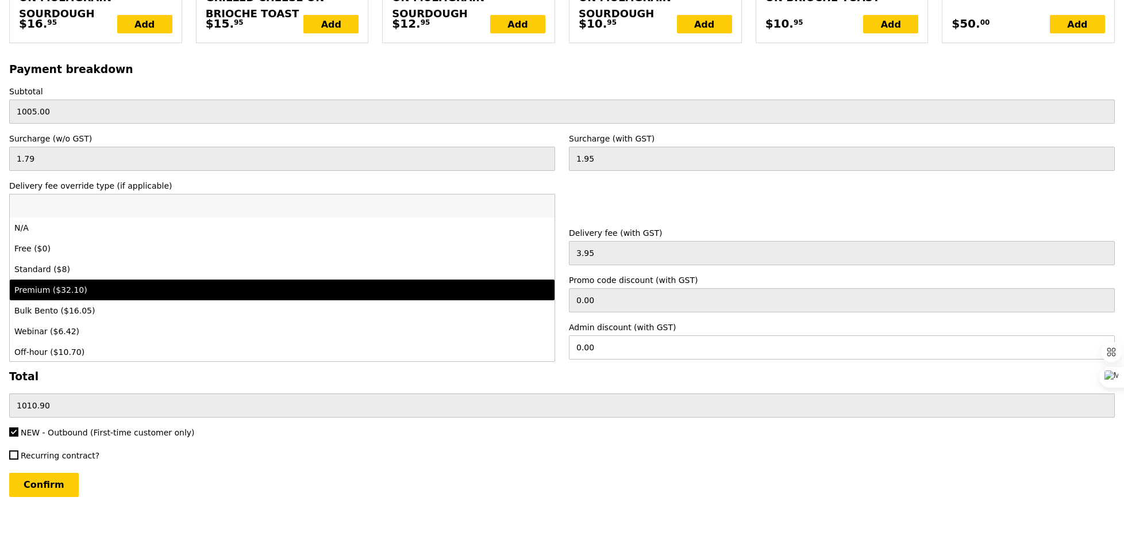
drag, startPoint x: 80, startPoint y: 257, endPoint x: 80, endPoint y: 275, distance: 18.4
click at [80, 275] on ul "N/A Free ($0) Standard ($8) Premium ($32.10) Bulk Bento ($16.05) Webinar ($6.42…" at bounding box center [282, 300] width 545 height 166
click at [80, 284] on div "Premium ($32.10)" at bounding box center [215, 289] width 402 height 11
type input "Loading..."
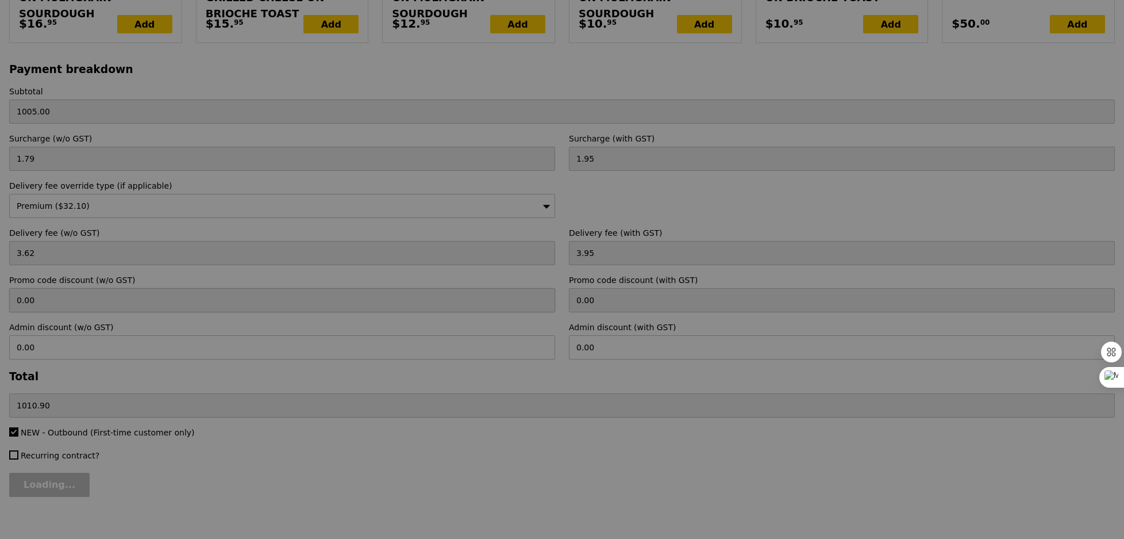
type input "29.45"
type input "32.10"
type input "1039.05"
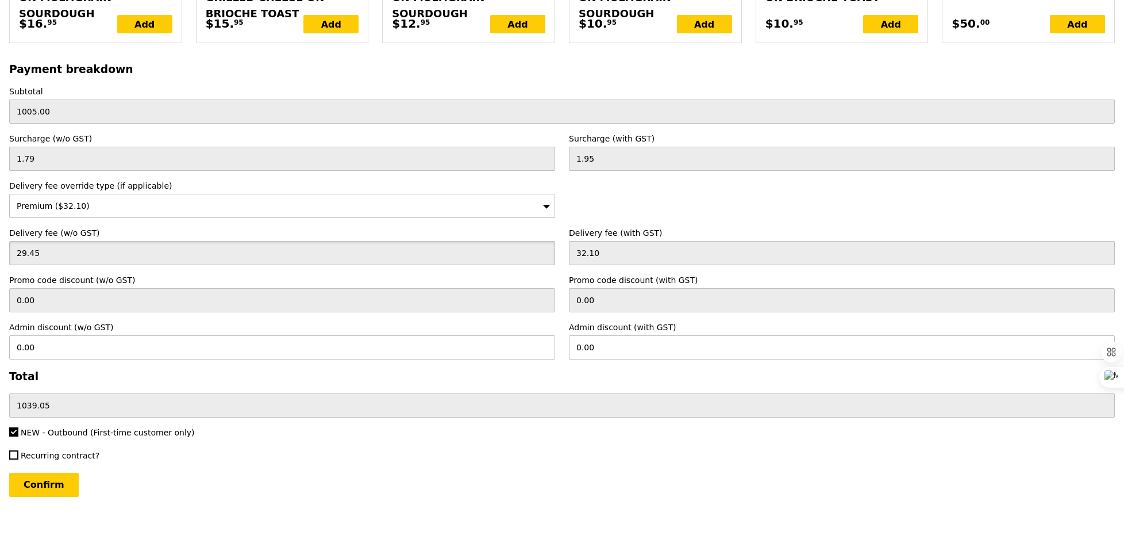
click at [93, 241] on input "29.45" at bounding box center [282, 253] width 546 height 24
click at [73, 200] on div "Premium ($32.10)" at bounding box center [282, 206] width 546 height 24
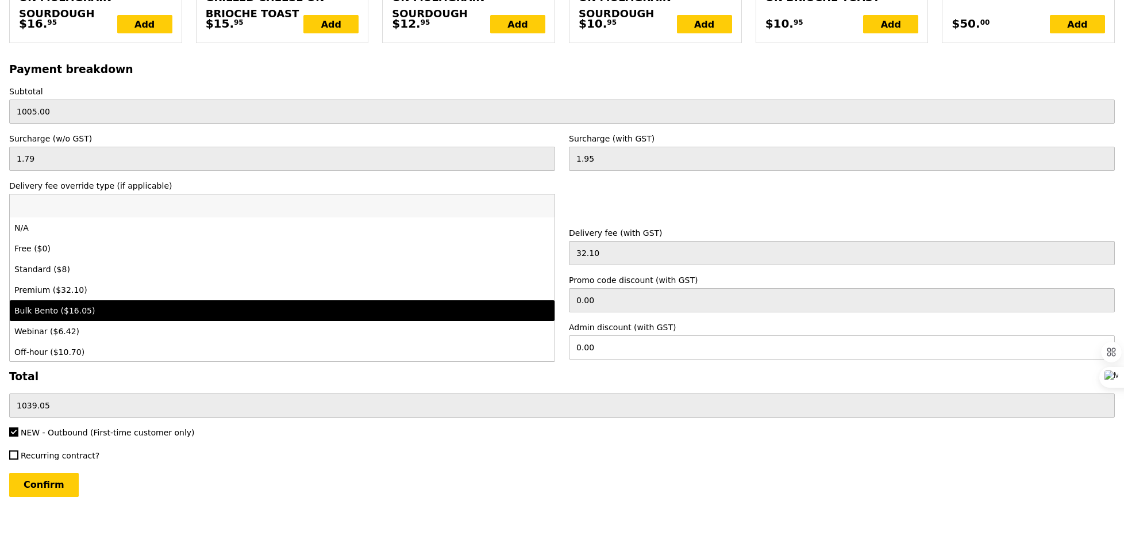
click at [79, 286] on li "Premium ($32.10)" at bounding box center [282, 289] width 545 height 21
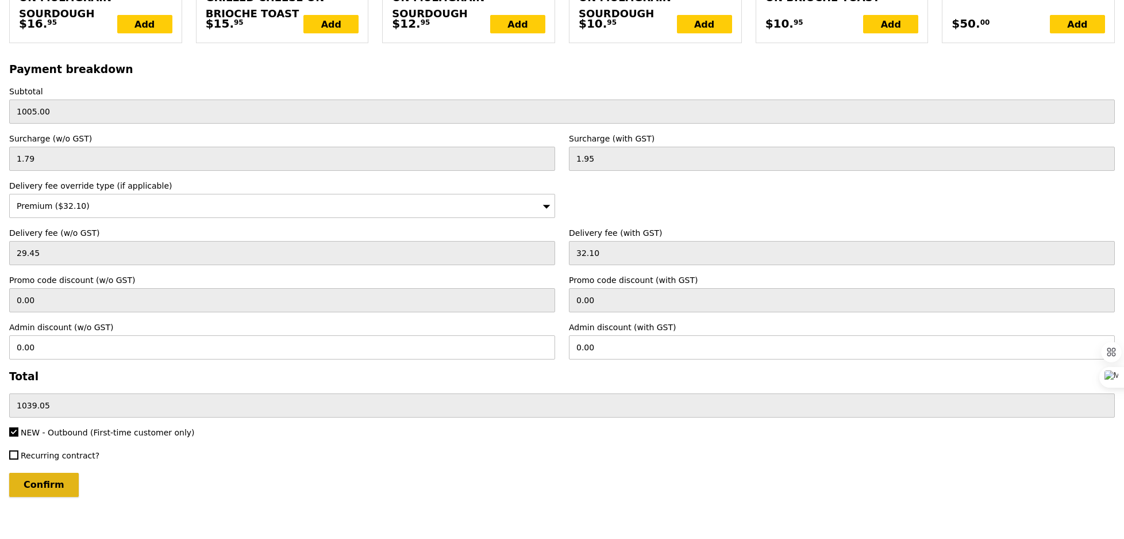
click at [63, 480] on input "Confirm" at bounding box center [44, 484] width 70 height 24
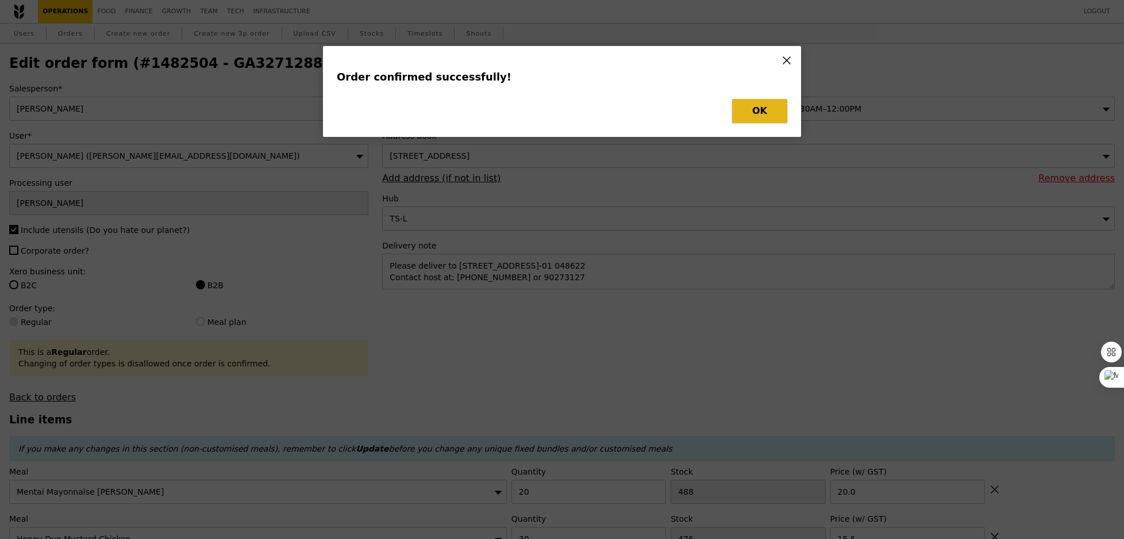
click at [740, 107] on button "OK" at bounding box center [759, 111] width 55 height 24
type input "Loading..."
checkbox input "false"
type input "10"
type input "498"
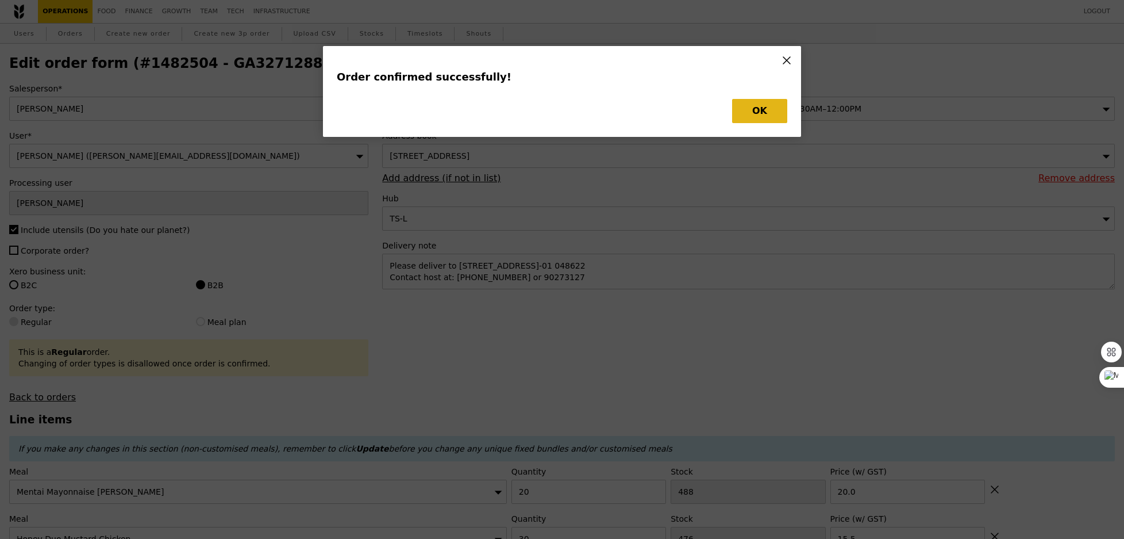
type input "14.00"
type input "15.50"
type input "20"
type input "488"
type input "20.00"
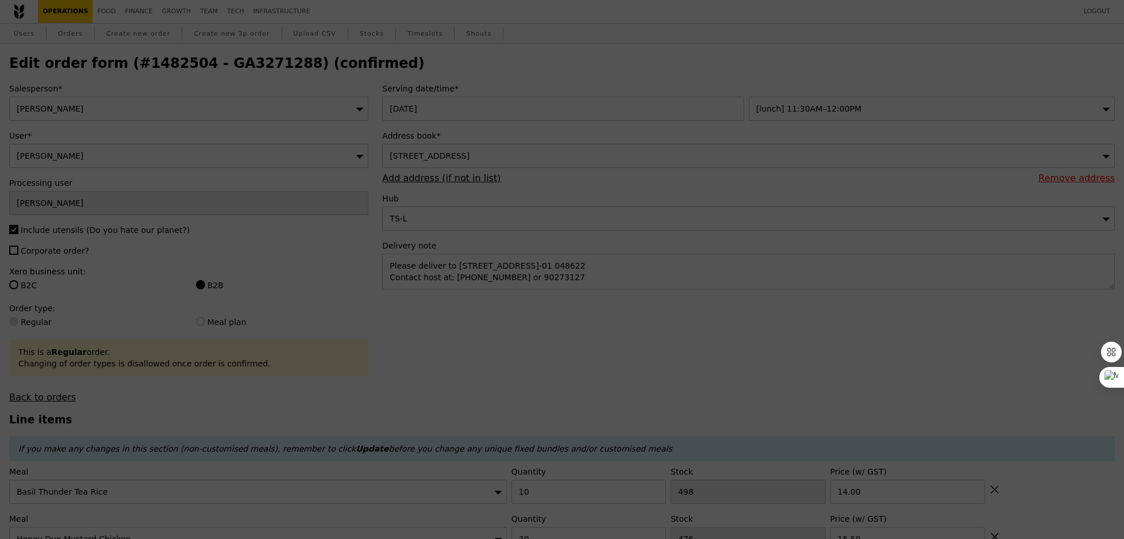
click at [736, 114] on div at bounding box center [562, 269] width 1124 height 539
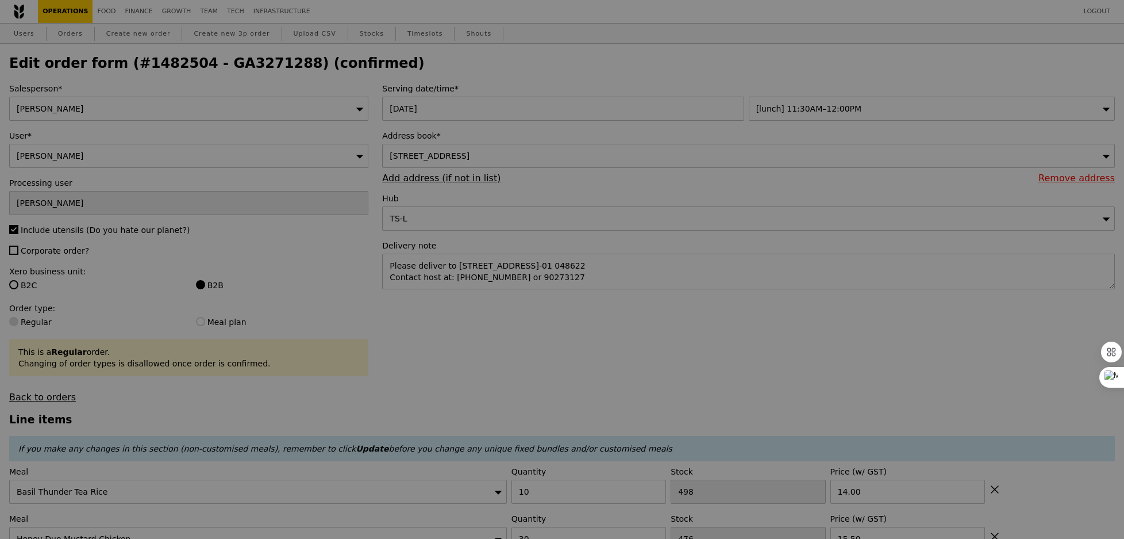
type input "488"
type input "446"
type input "468"
click at [238, 64] on h2 "Edit order form (#1482504 - GA3271288) (confirmed)" at bounding box center [562, 63] width 1106 height 16
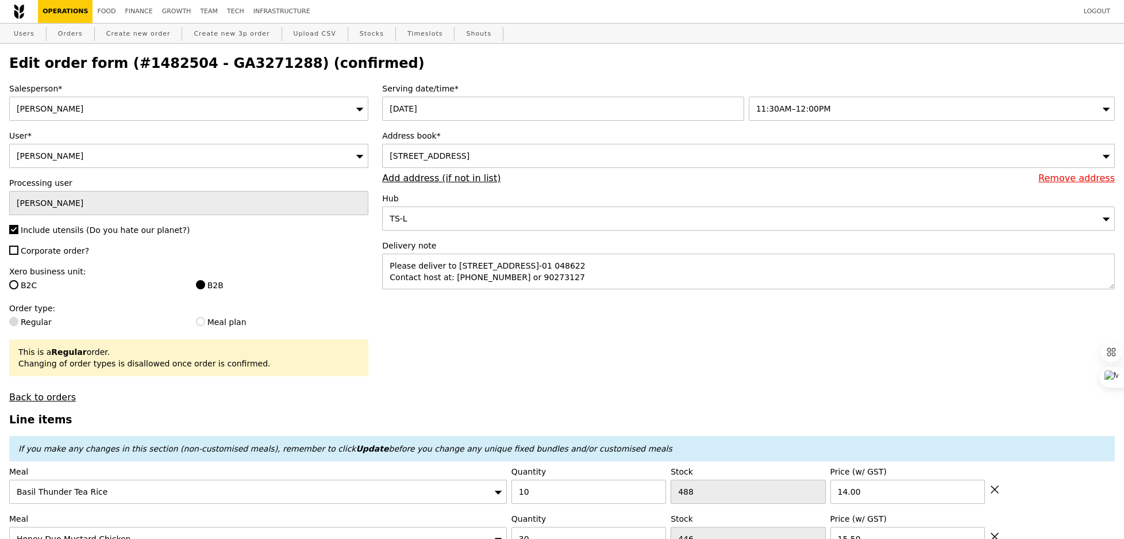
type input "Update"
click at [238, 64] on h2 "Edit order form (#1482504 - GA3271288) (confirmed)" at bounding box center [562, 63] width 1106 height 16
copy h2 "GA3271288"
click at [66, 10] on link "Operations" at bounding box center [65, 11] width 55 height 23
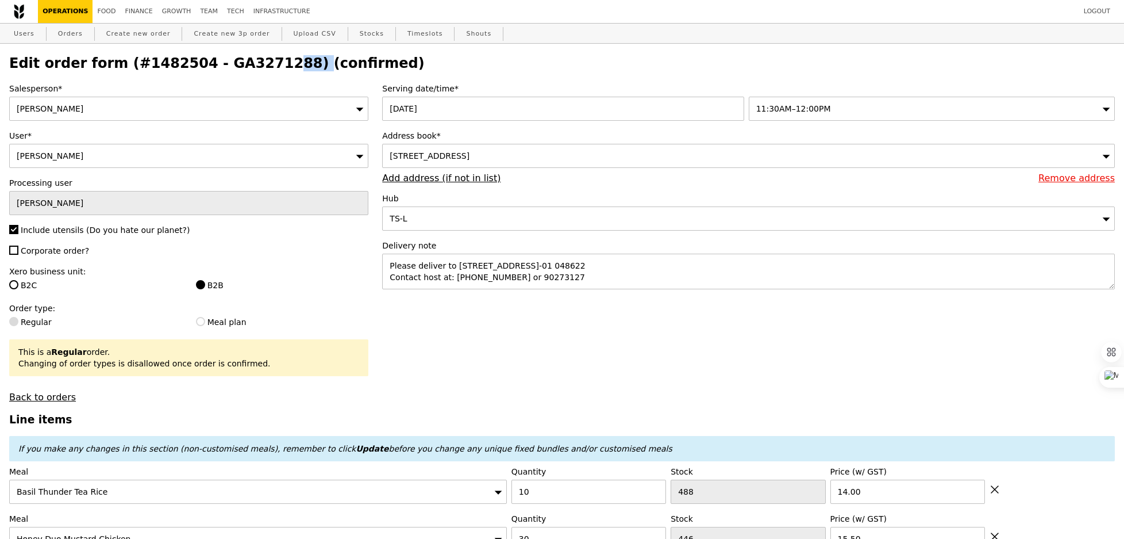
select select "100"
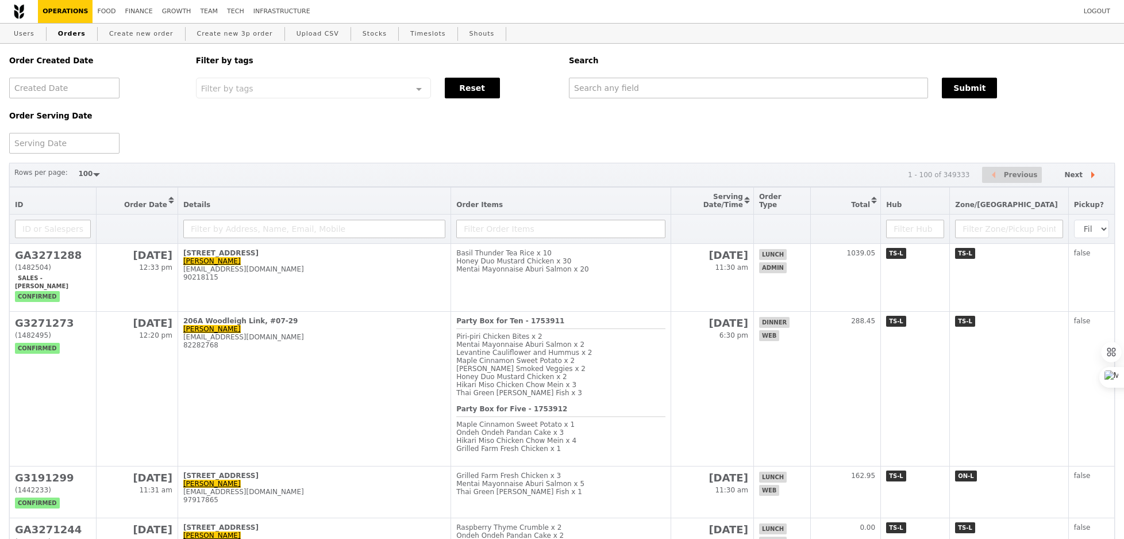
click at [597, 78] on div "Search" at bounding box center [842, 61] width 560 height 34
click at [597, 83] on input "text" at bounding box center [748, 88] width 359 height 21
paste input "GA3271288"
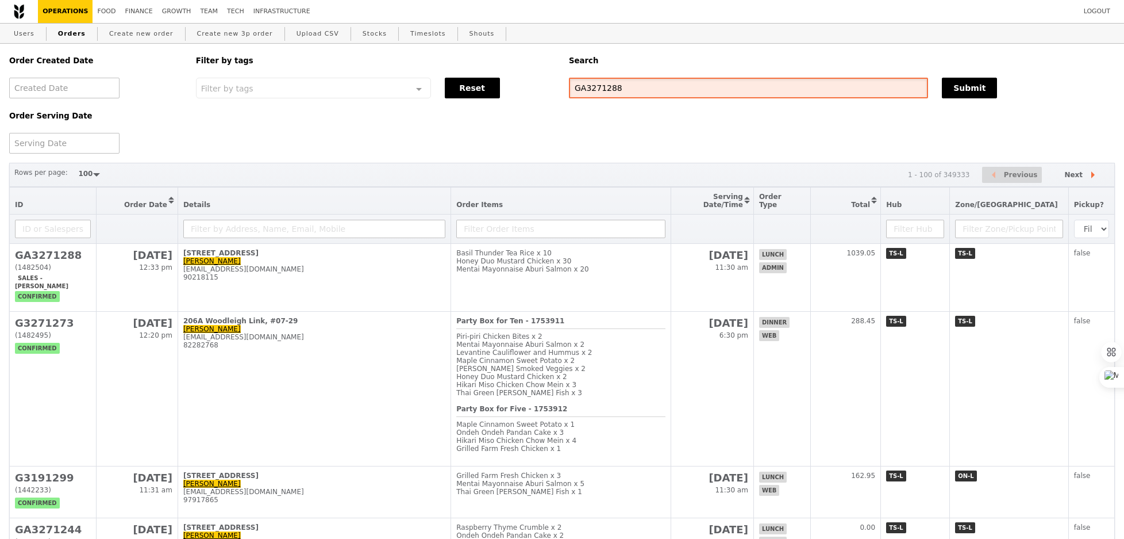
type input "GA3271288"
click at [603, 91] on input "GA3271288" at bounding box center [750, 88] width 360 height 21
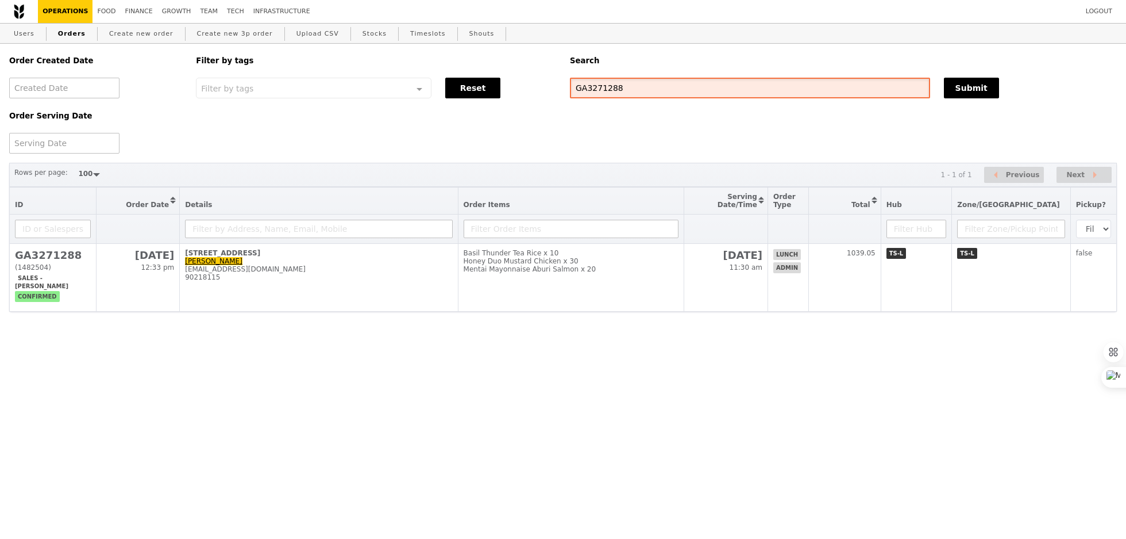
click at [603, 91] on input "GA3271288" at bounding box center [750, 88] width 360 height 21
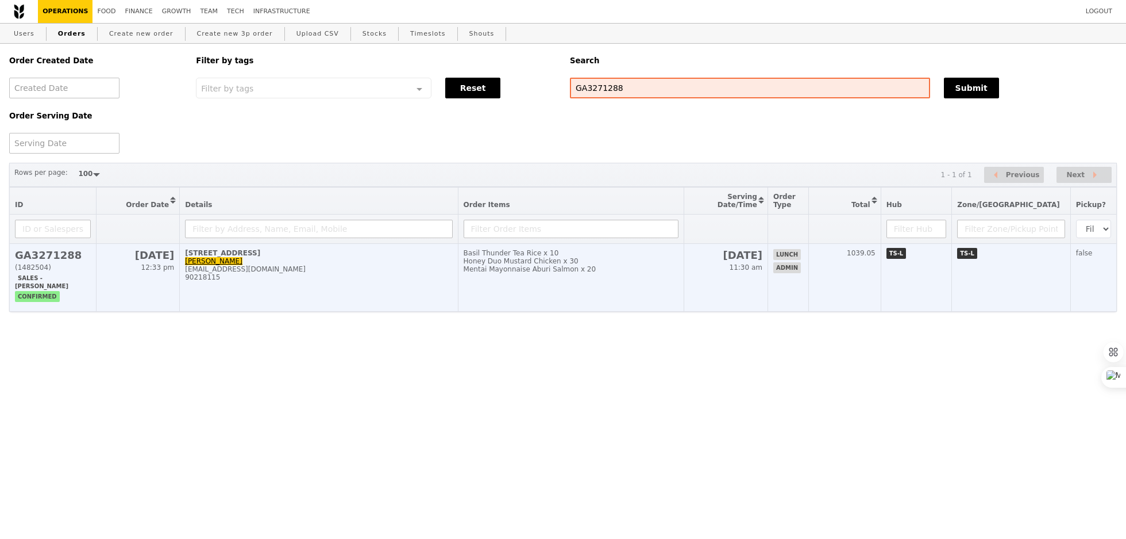
click at [603, 278] on td "Basil Thunder Tea Rice x 10 Honey Duo Mustard Chicken x 30 Mentai Mayonnaise Ab…" at bounding box center [571, 278] width 226 height 68
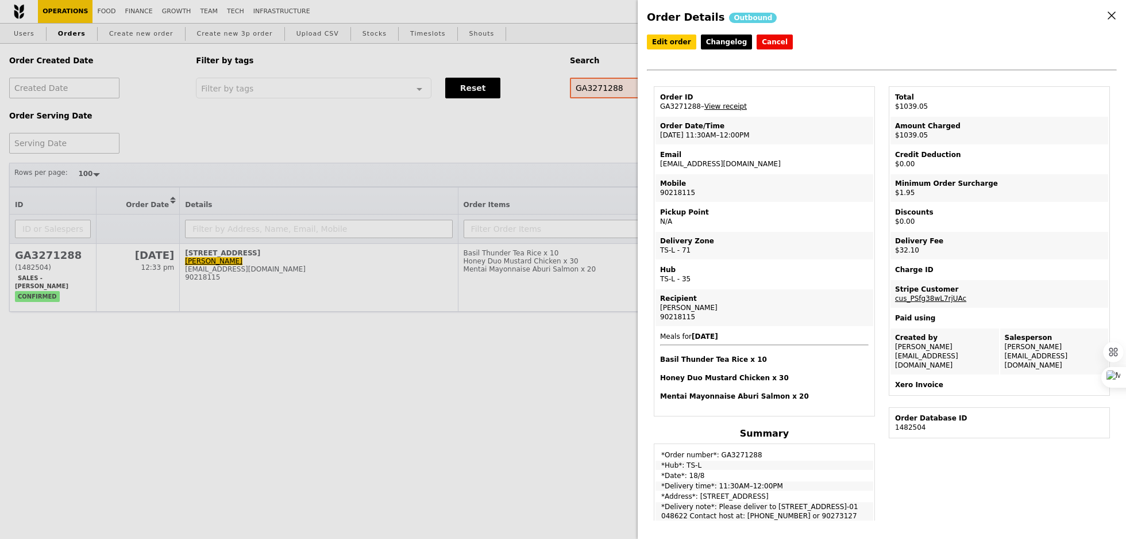
click at [739, 102] on link "View receipt" at bounding box center [726, 106] width 43 height 8
click at [678, 44] on link "Edit order" at bounding box center [671, 41] width 49 height 15
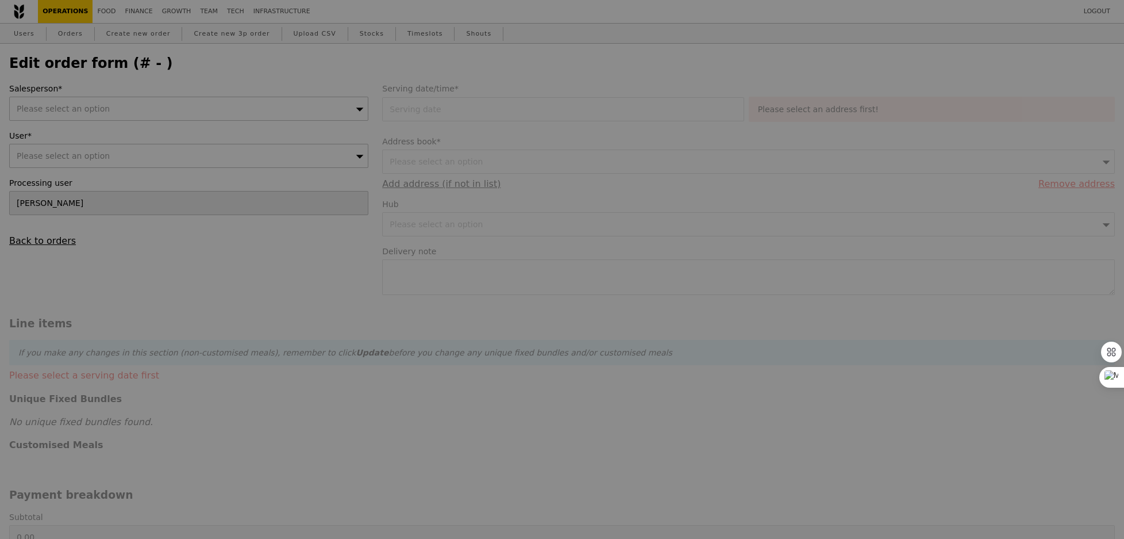
type input "18 Aug 2025"
type textarea "Please deliver to 30 Raffles Place #19-01 048622 Contact host at: 90218115 or 9…"
type input "1005.00"
type input "1.79"
type input "1.95"
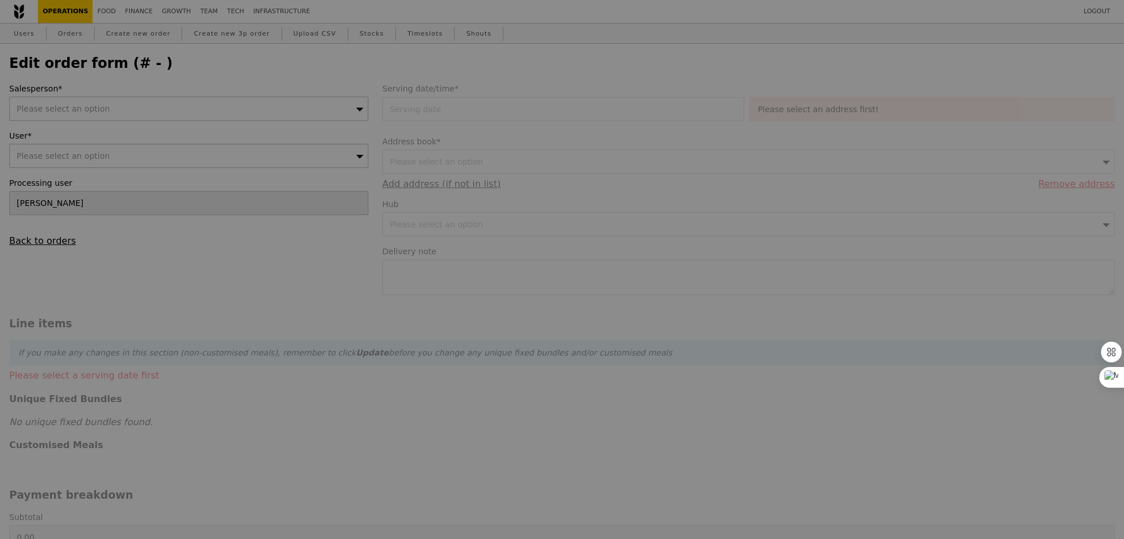
type input "29.45"
type input "32.10"
type input "1039.05"
checkbox input "true"
type input "Loading..."
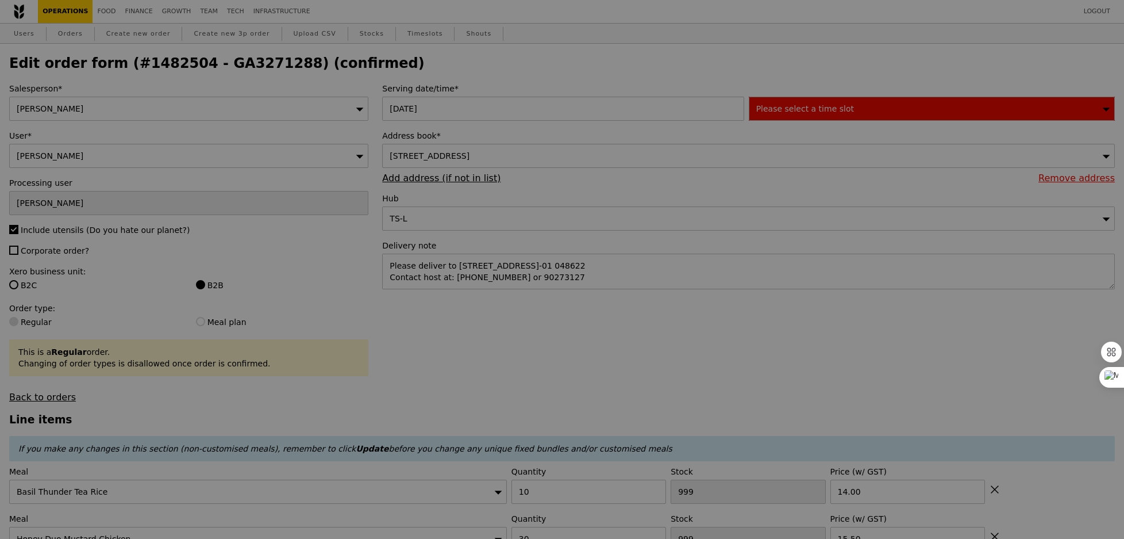
type input "487"
type input "446"
type input "461"
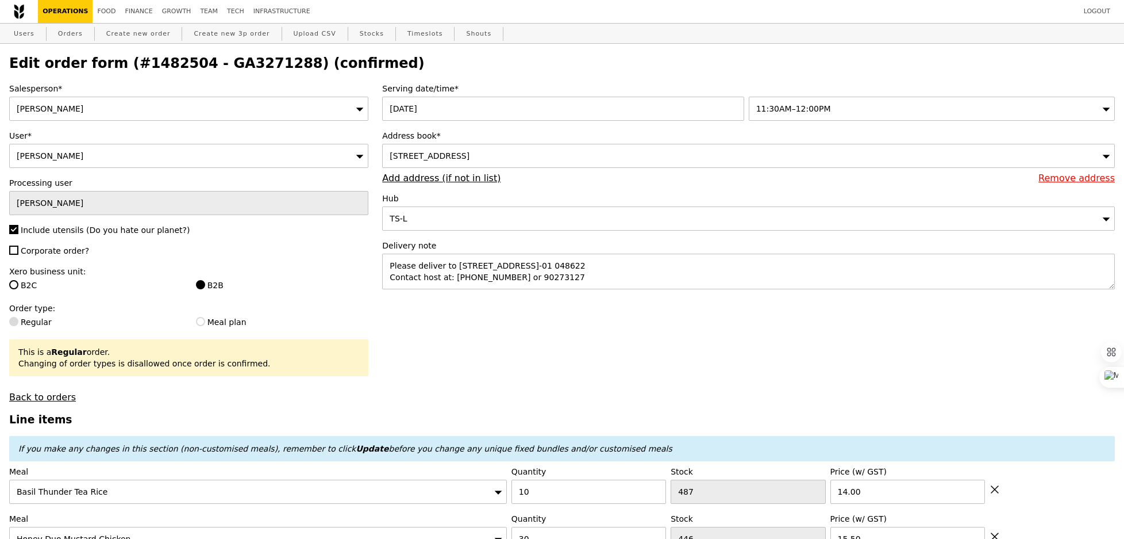
click at [815, 109] on span "11:30AM–12:00PM" at bounding box center [793, 108] width 75 height 9
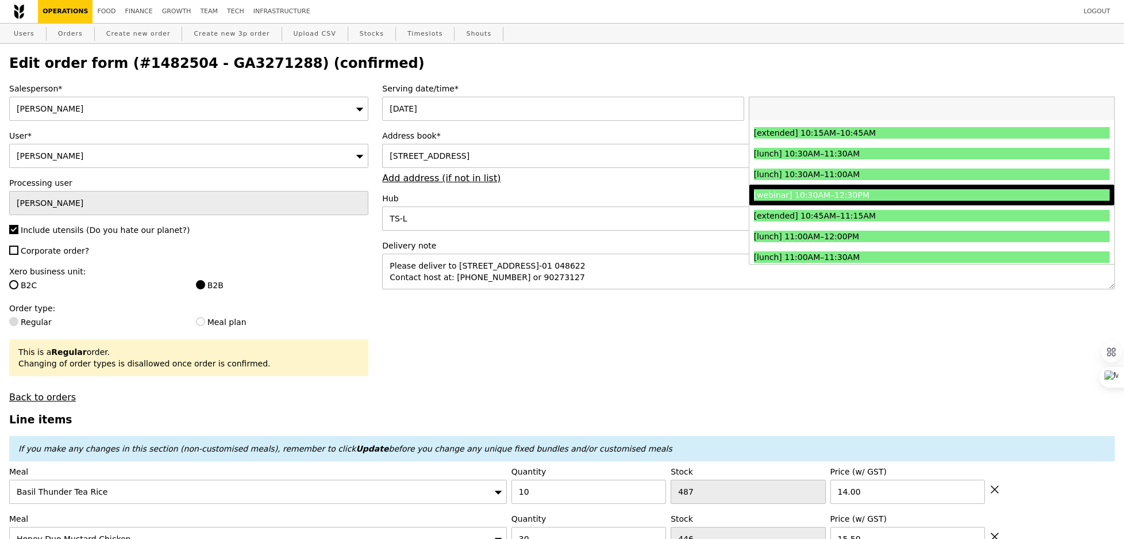
scroll to position [286, 0]
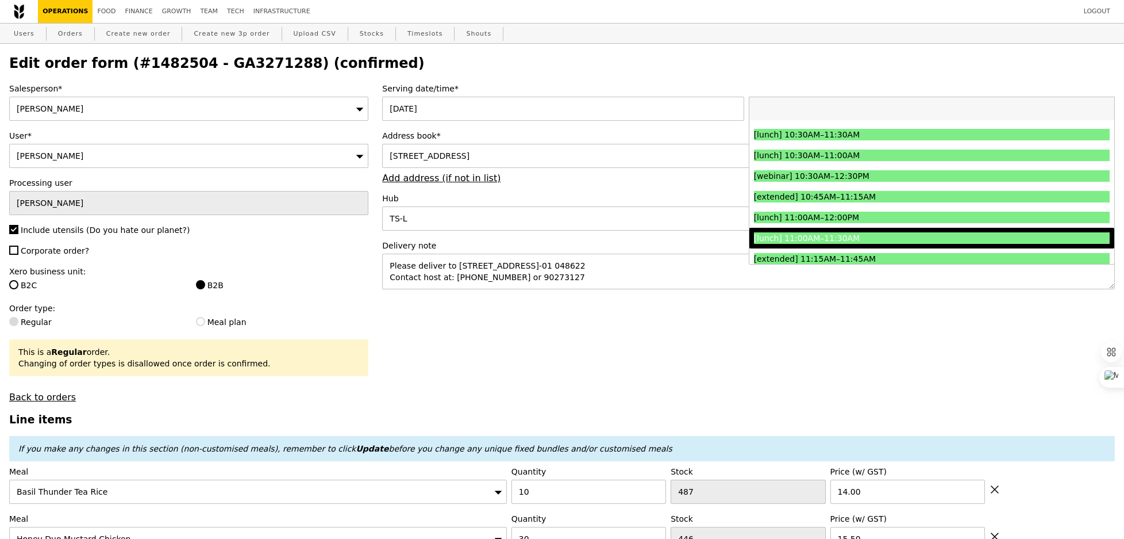
click at [807, 241] on div "[lunch] 11:00AM–11:30AM" at bounding box center [887, 237] width 267 height 11
type input "Loading..."
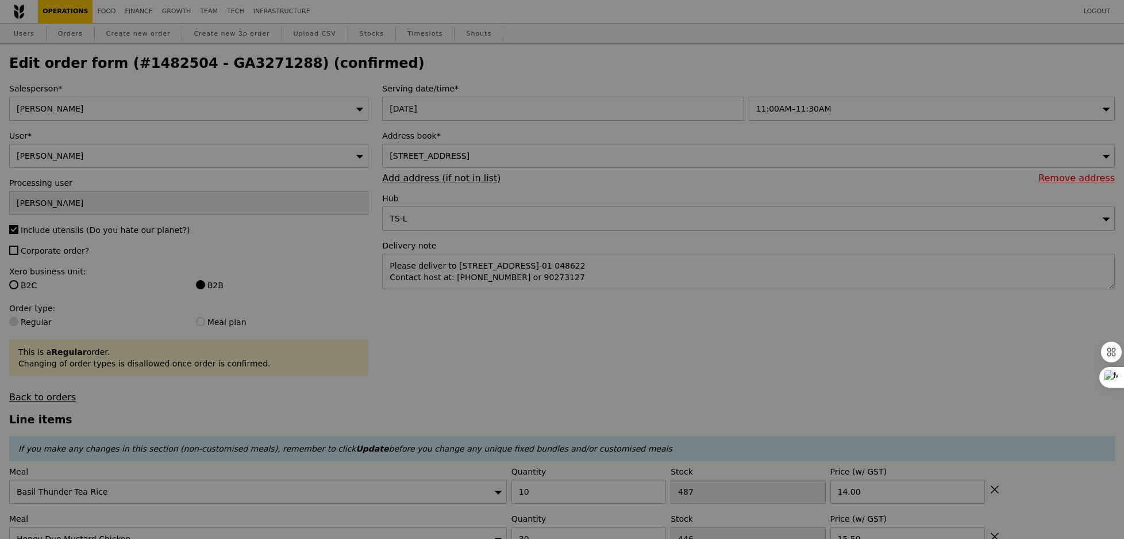
type input "0.00"
type input "3.62"
type input "3.95"
type input "5.90"
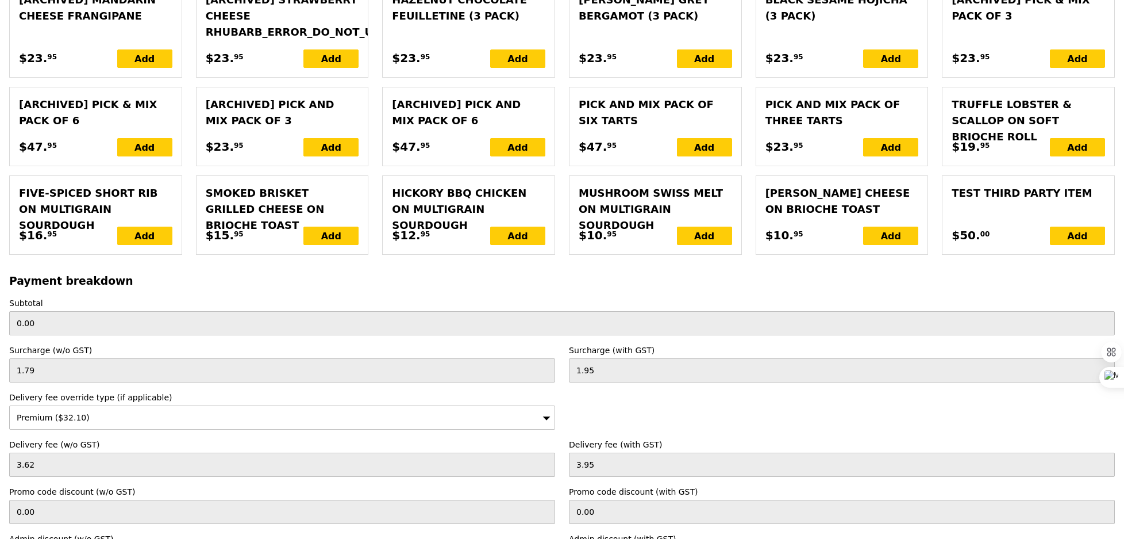
scroll to position [2578, 0]
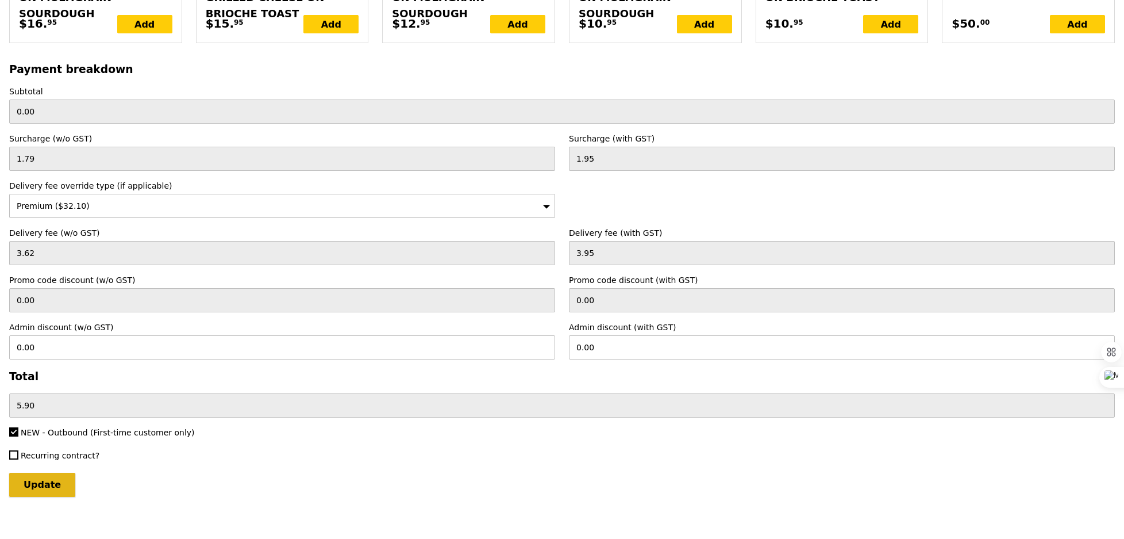
click at [49, 482] on input "Update" at bounding box center [42, 484] width 66 height 24
type input "Loading..."
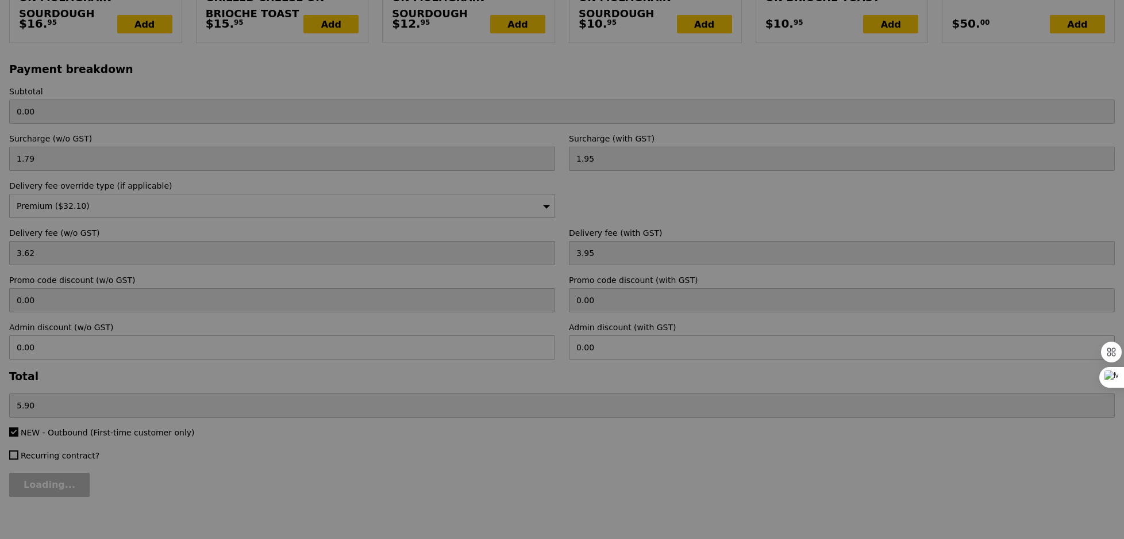
type input "1005.00"
type input "29.45"
type input "32.10"
type input "1039.05"
type input "Update"
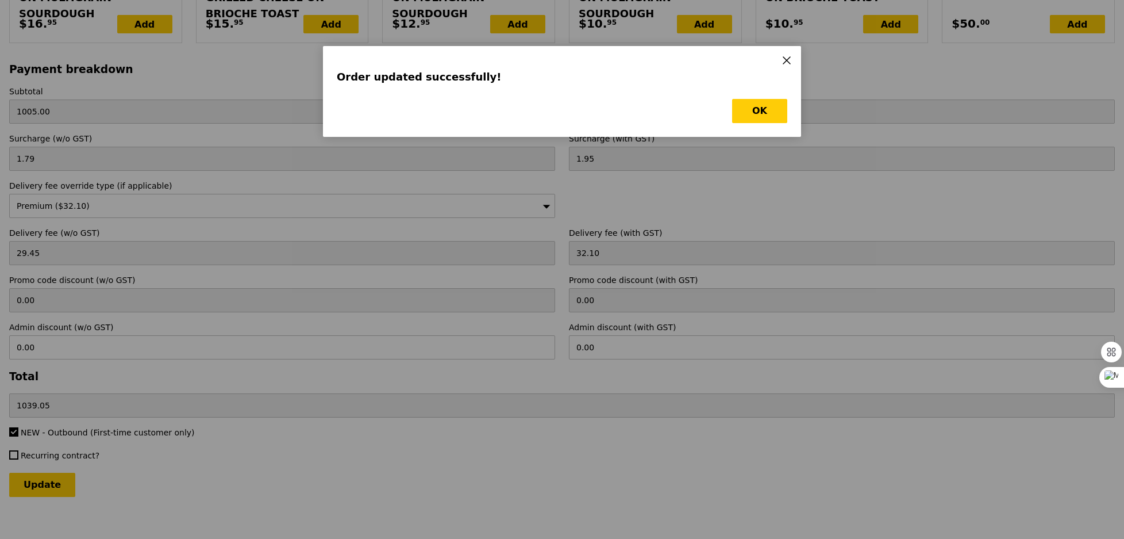
scroll to position [0, 0]
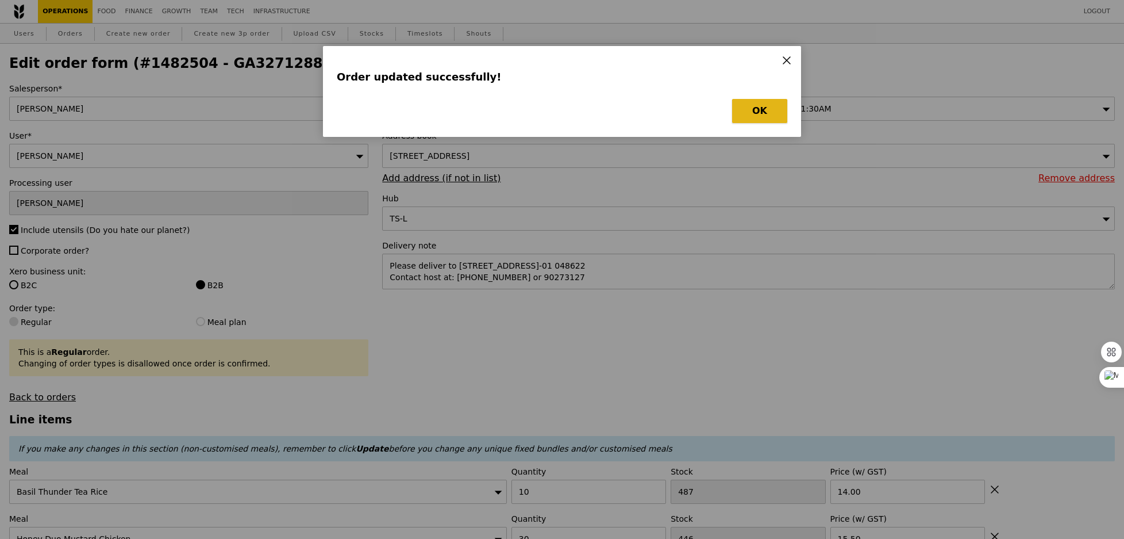
click at [753, 122] on button "OK" at bounding box center [759, 111] width 55 height 24
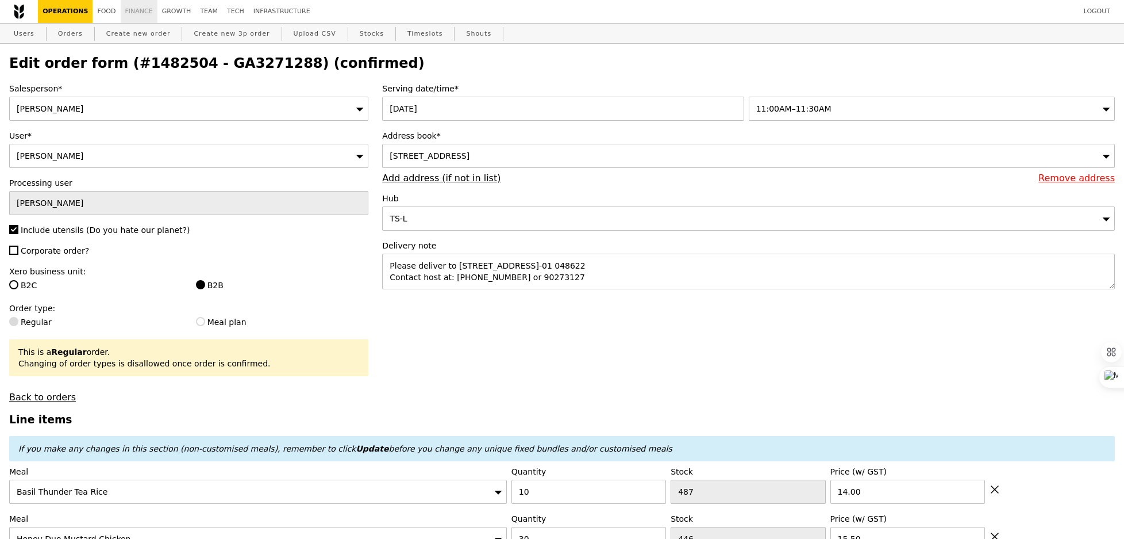
click at [130, 11] on link "Finance" at bounding box center [139, 11] width 37 height 23
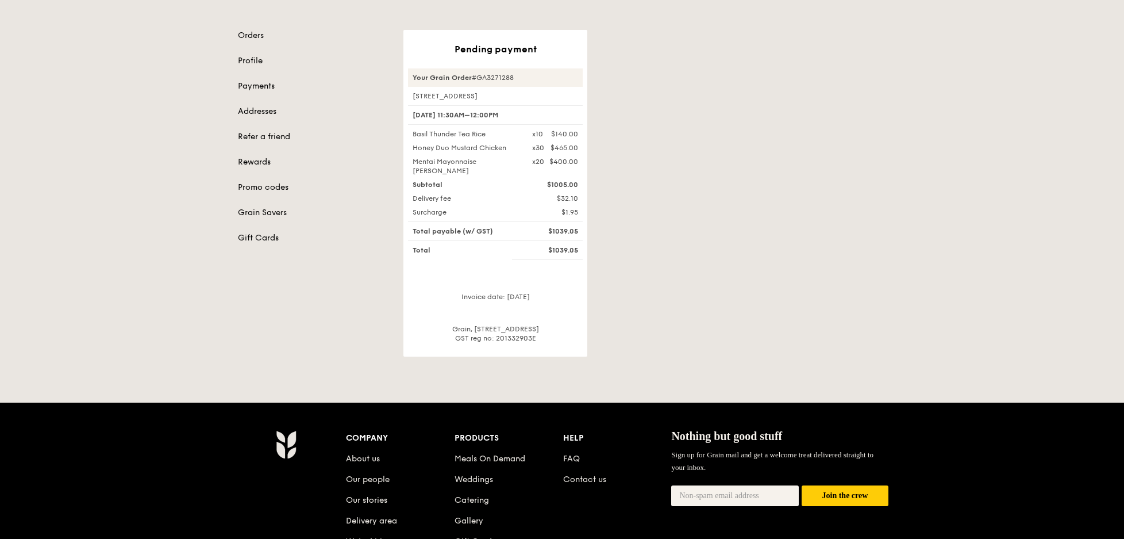
scroll to position [99, 0]
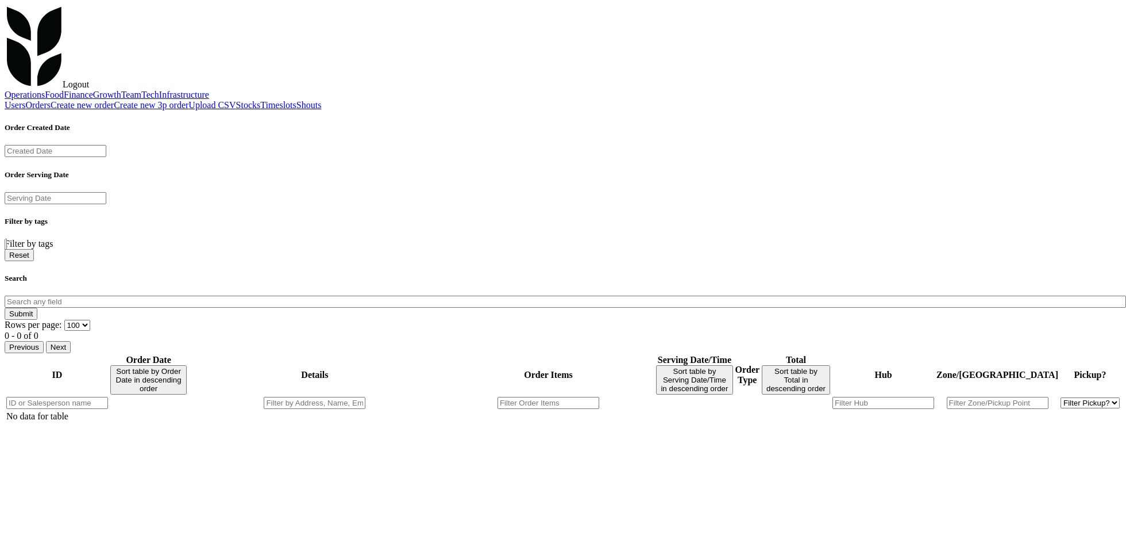
select select "100"
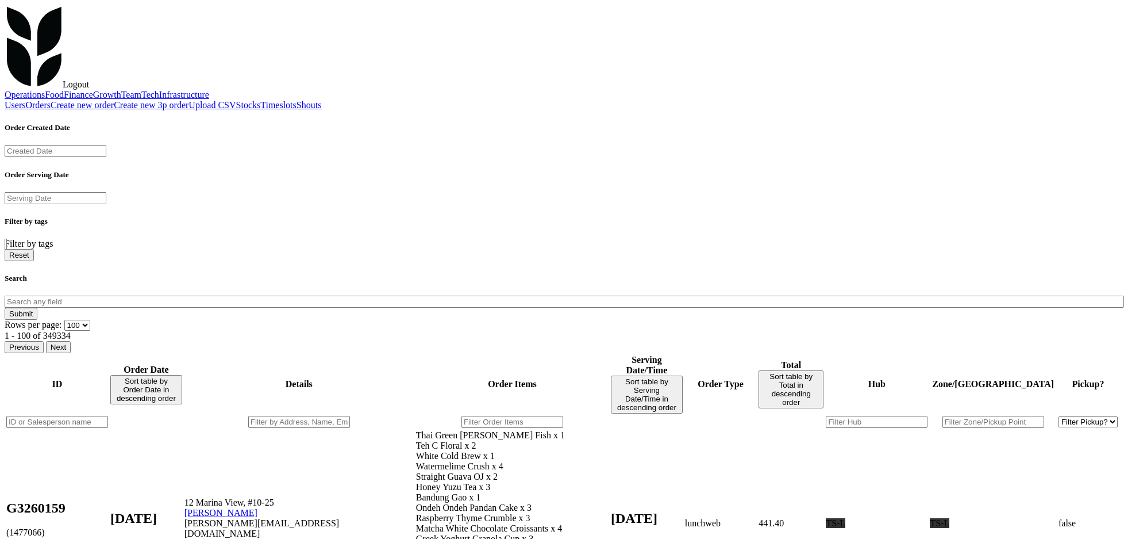
click at [168, 429] on td "[DATE] 12:37 pm" at bounding box center [146, 522] width 73 height 187
